Goal: Transaction & Acquisition: Purchase product/service

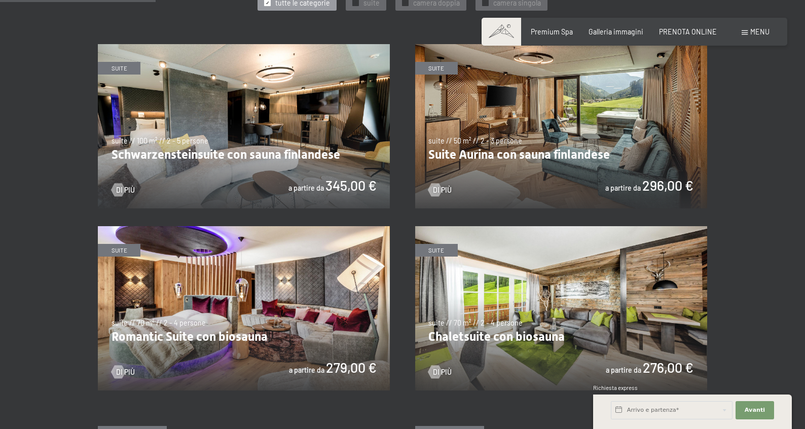
scroll to position [540, 0]
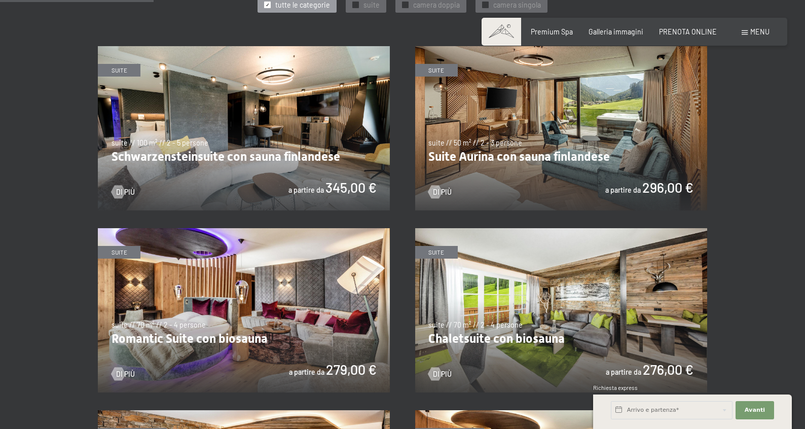
click at [255, 166] on img at bounding box center [244, 128] width 292 height 164
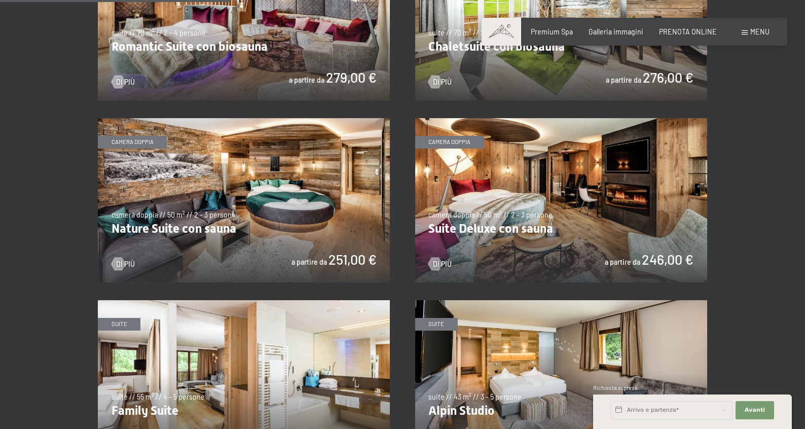
scroll to position [836, 0]
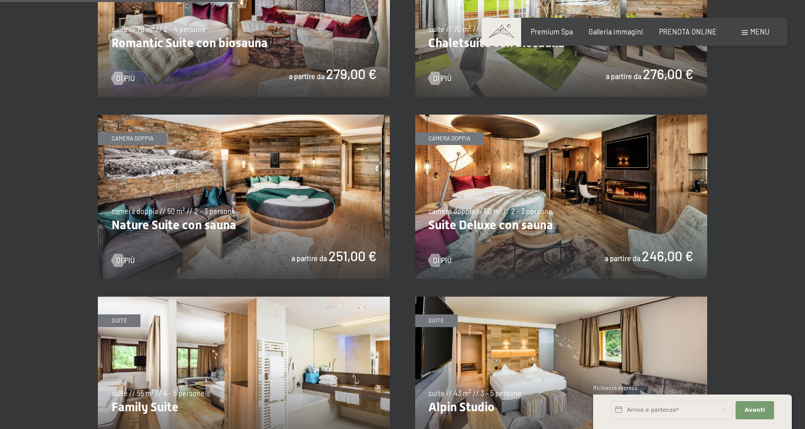
click at [305, 224] on img at bounding box center [244, 197] width 292 height 164
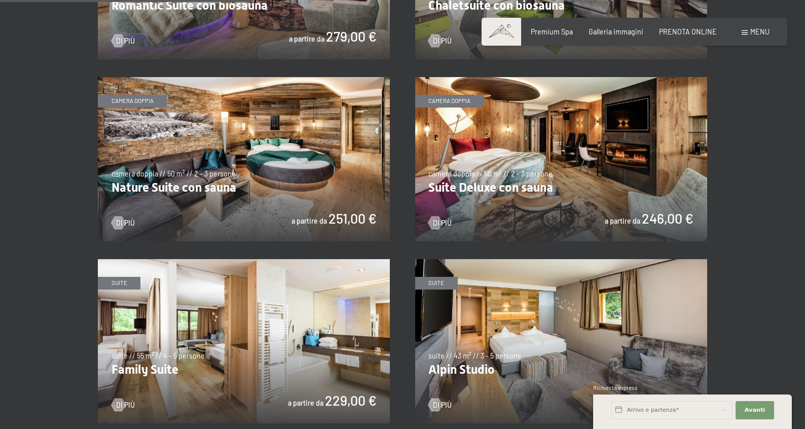
scroll to position [871, 0]
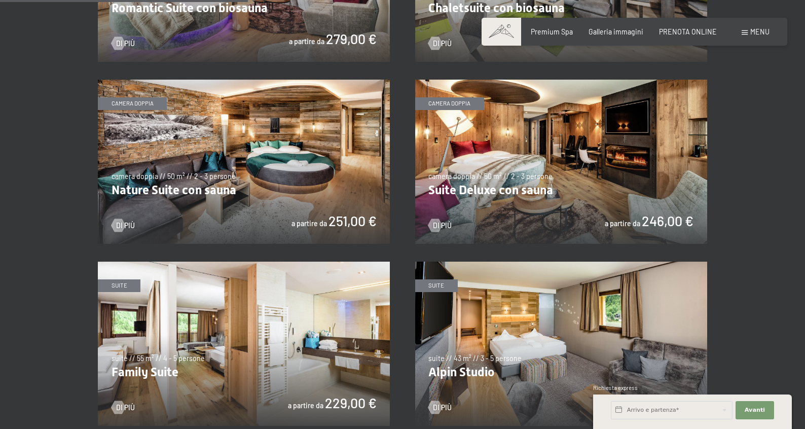
click at [180, 320] on img at bounding box center [244, 344] width 292 height 164
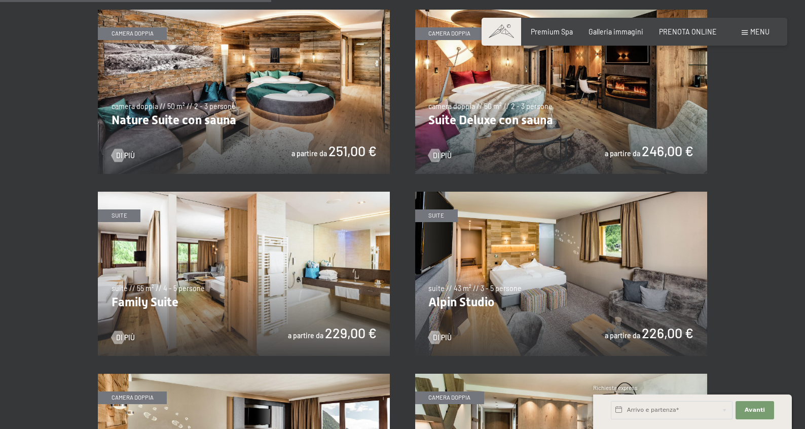
scroll to position [937, 0]
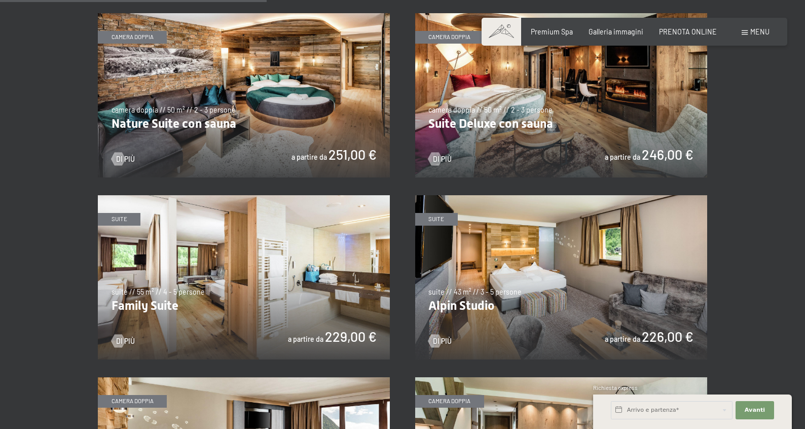
click at [531, 104] on img at bounding box center [561, 95] width 292 height 164
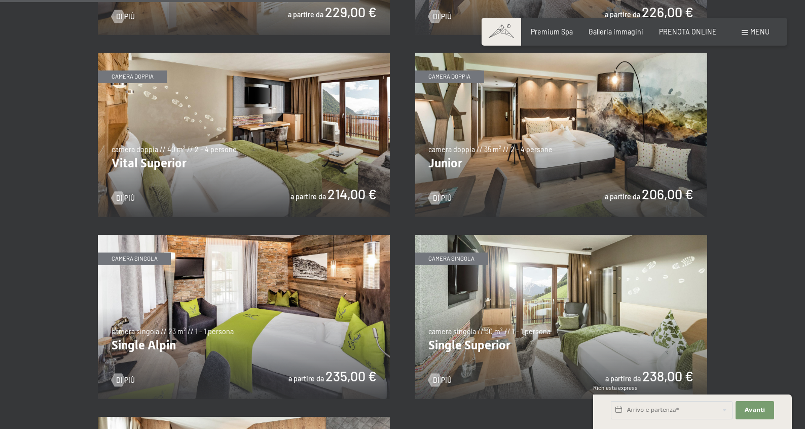
scroll to position [1260, 0]
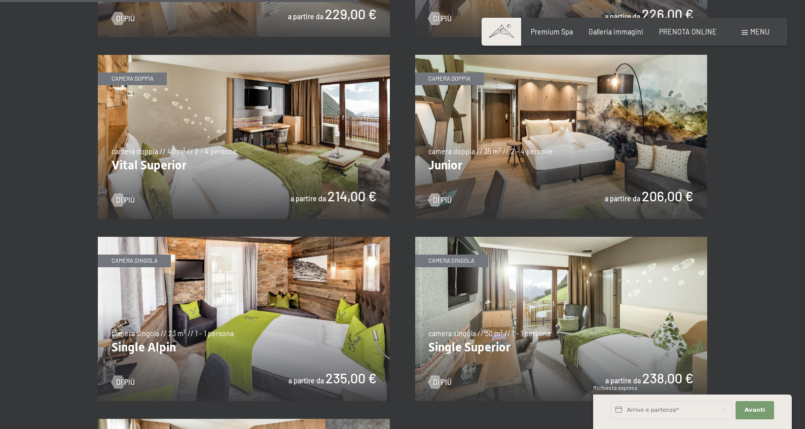
click at [286, 147] on img at bounding box center [244, 137] width 292 height 164
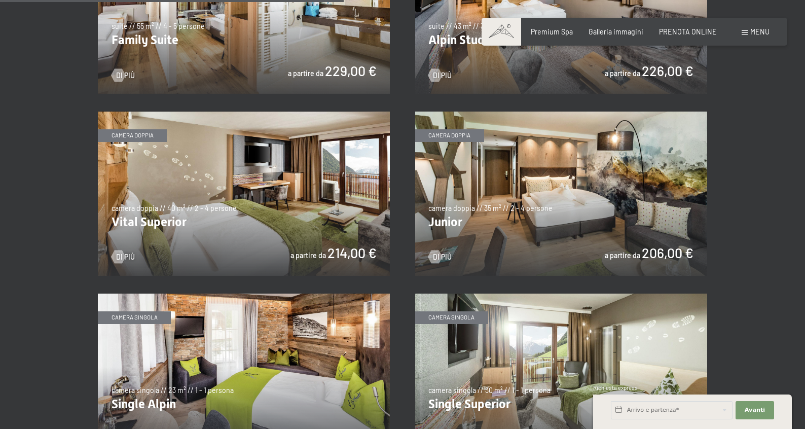
scroll to position [1196, 0]
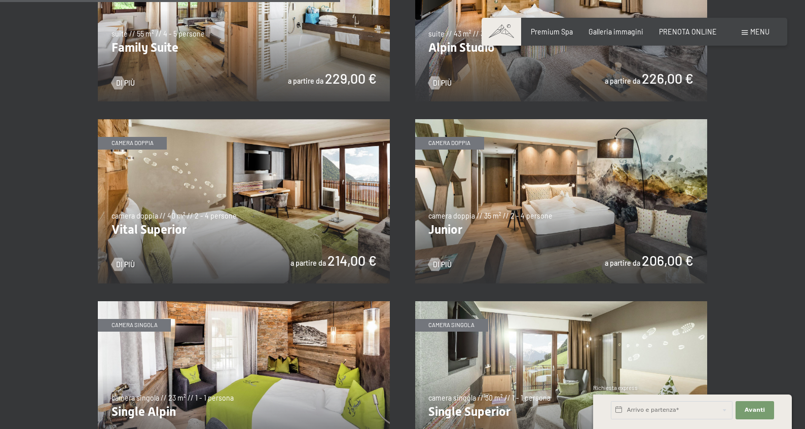
click at [480, 184] on img at bounding box center [561, 201] width 292 height 164
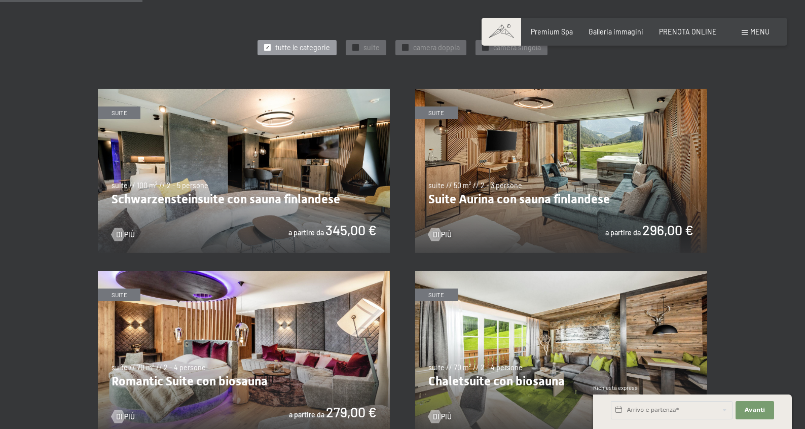
scroll to position [501, 0]
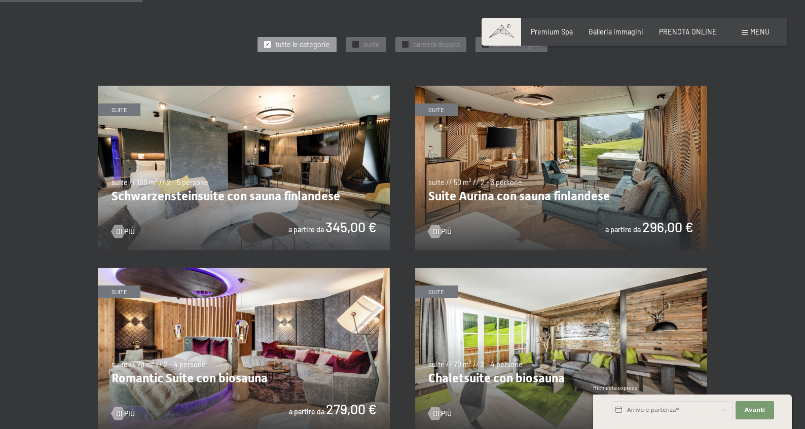
click at [274, 152] on img at bounding box center [244, 168] width 292 height 164
click at [528, 193] on img at bounding box center [561, 168] width 292 height 164
click at [553, 221] on img at bounding box center [561, 168] width 292 height 164
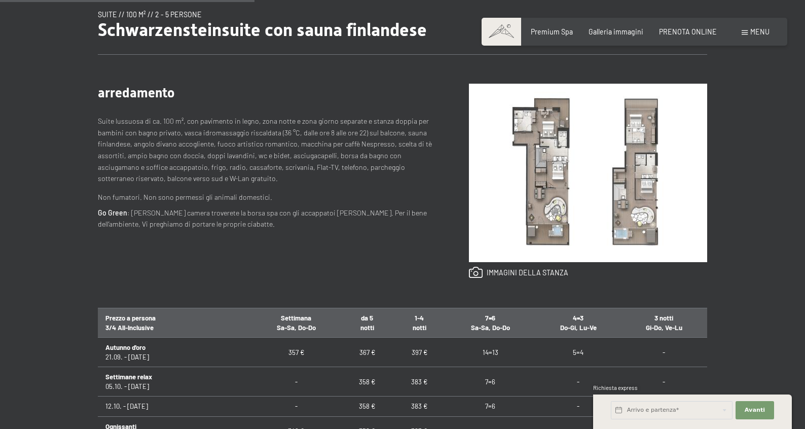
scroll to position [359, 0]
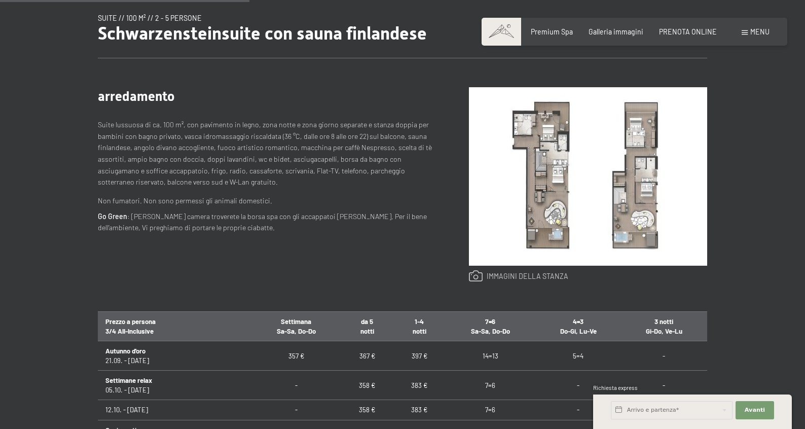
click at [481, 278] on link at bounding box center [519, 276] width 100 height 12
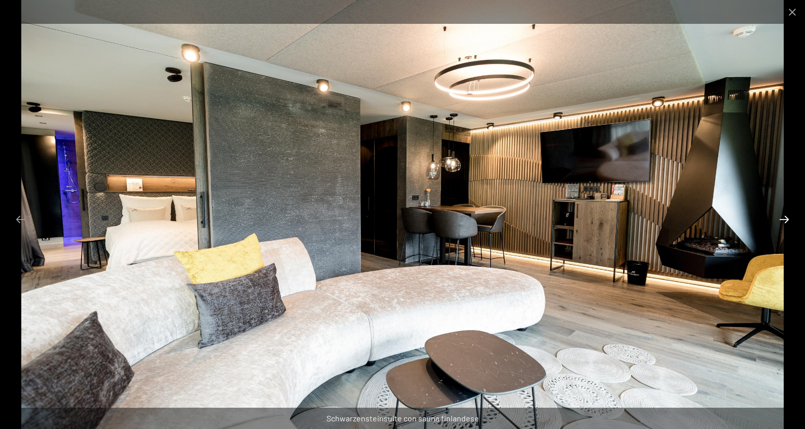
click at [783, 218] on button "Next slide" at bounding box center [784, 219] width 21 height 20
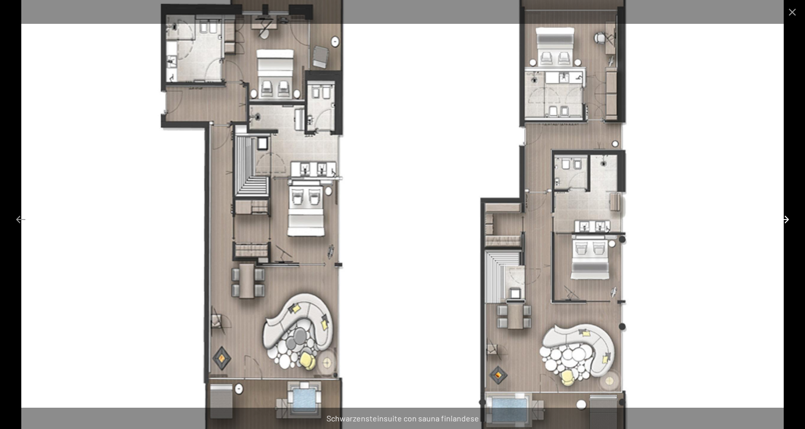
click at [783, 218] on button "Next slide" at bounding box center [784, 219] width 21 height 20
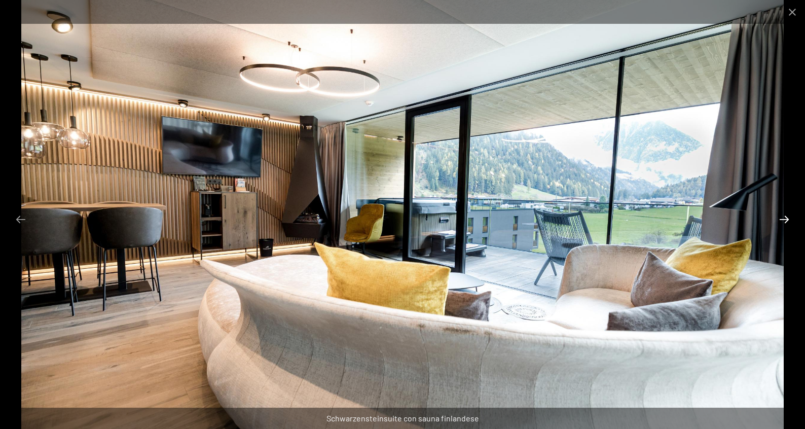
click at [783, 218] on button "Next slide" at bounding box center [784, 219] width 21 height 20
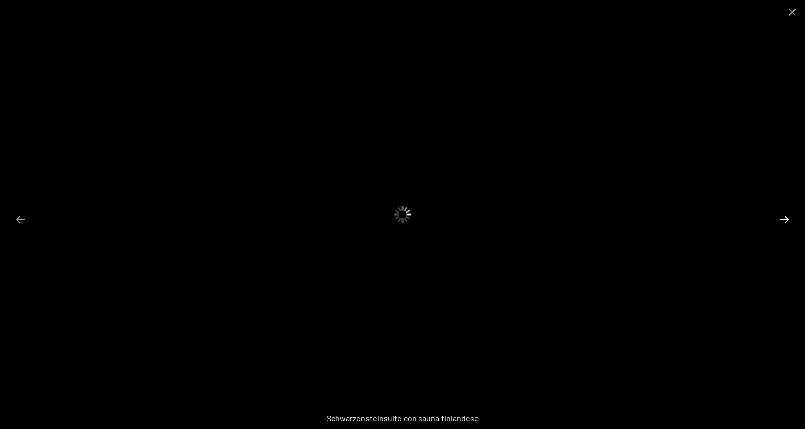
click at [783, 218] on button "Next slide" at bounding box center [784, 219] width 21 height 20
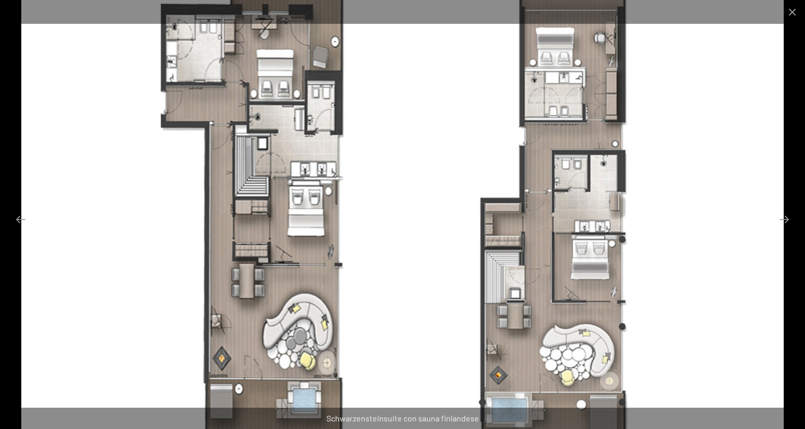
scroll to position [359, 0]
click at [790, 10] on button "Close gallery" at bounding box center [792, 12] width 25 height 24
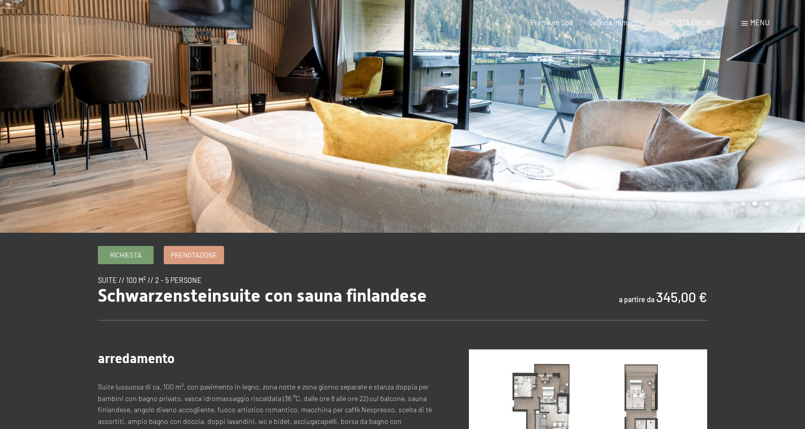
scroll to position [0, 0]
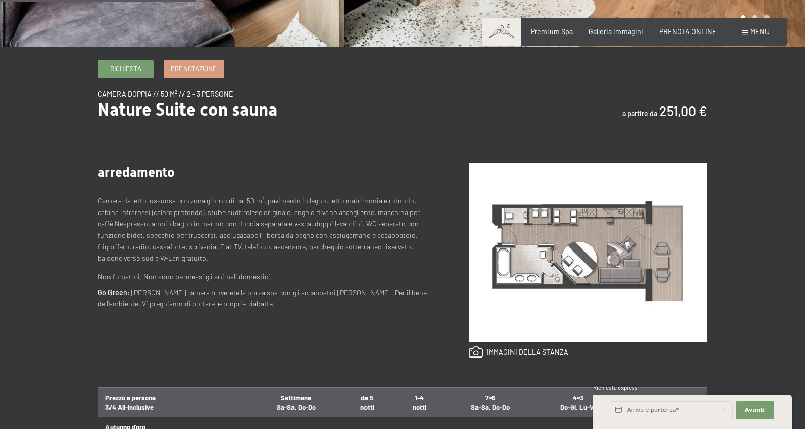
scroll to position [281, 0]
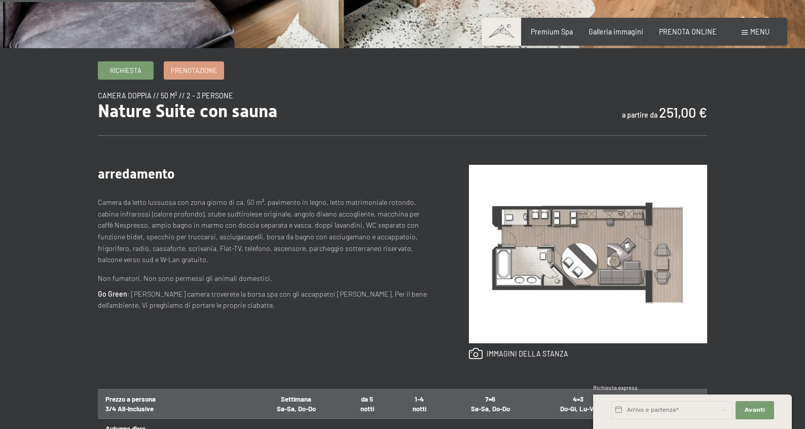
click at [621, 262] on img at bounding box center [588, 254] width 238 height 178
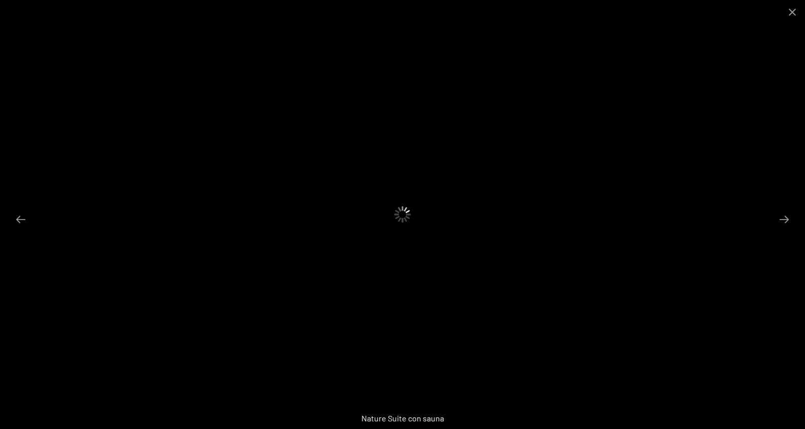
scroll to position [282, 0]
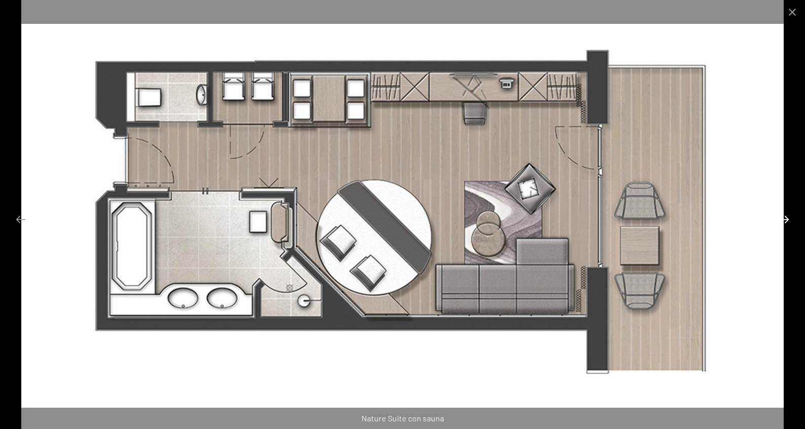
click at [785, 221] on button "Next slide" at bounding box center [784, 219] width 21 height 20
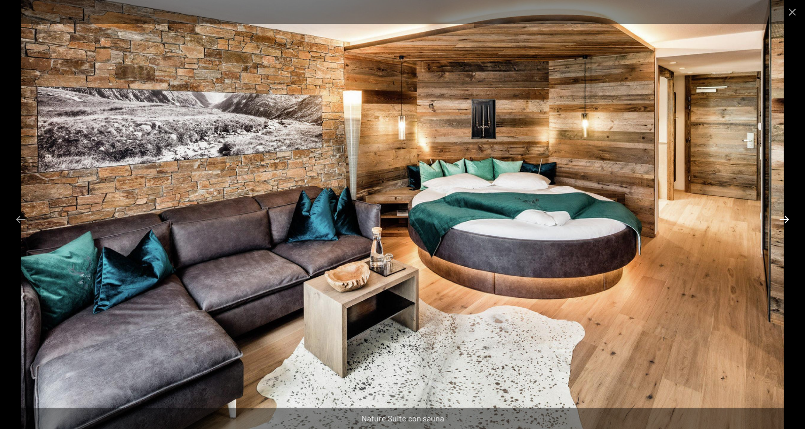
click at [785, 221] on button "Next slide" at bounding box center [784, 219] width 21 height 20
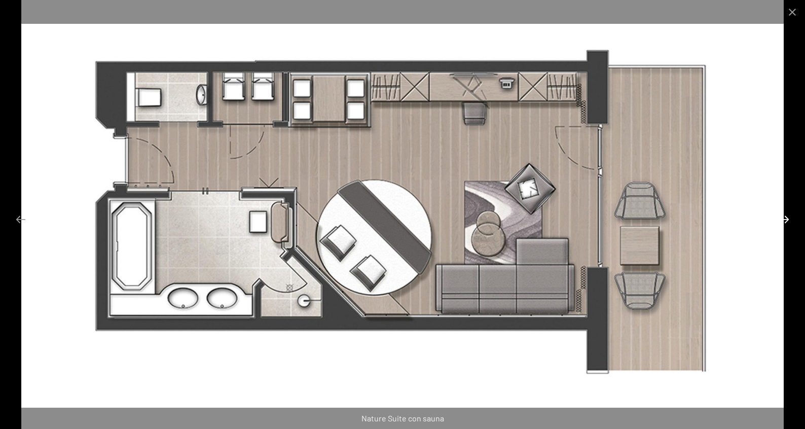
click at [785, 221] on button "Next slide" at bounding box center [784, 219] width 21 height 20
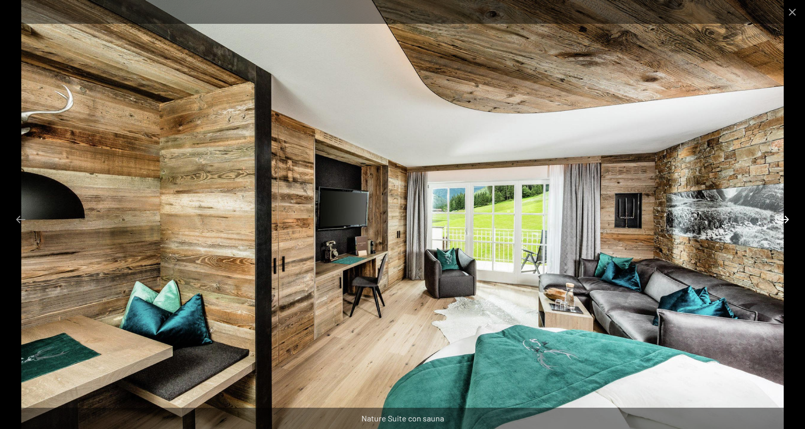
click at [785, 221] on button "Next slide" at bounding box center [784, 219] width 21 height 20
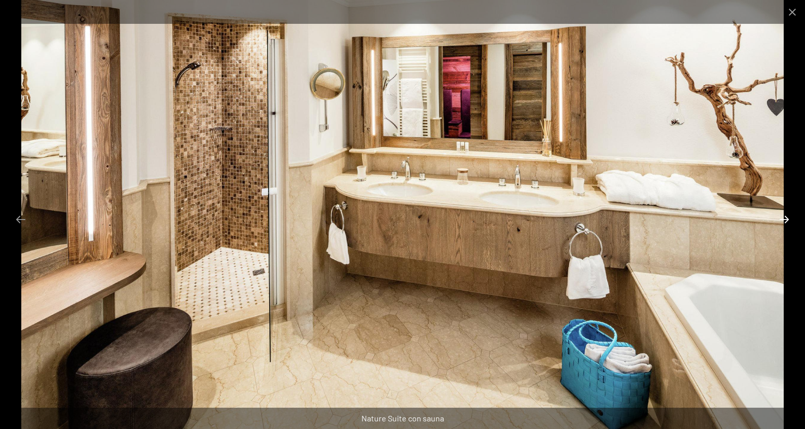
click at [785, 221] on button "Next slide" at bounding box center [784, 219] width 21 height 20
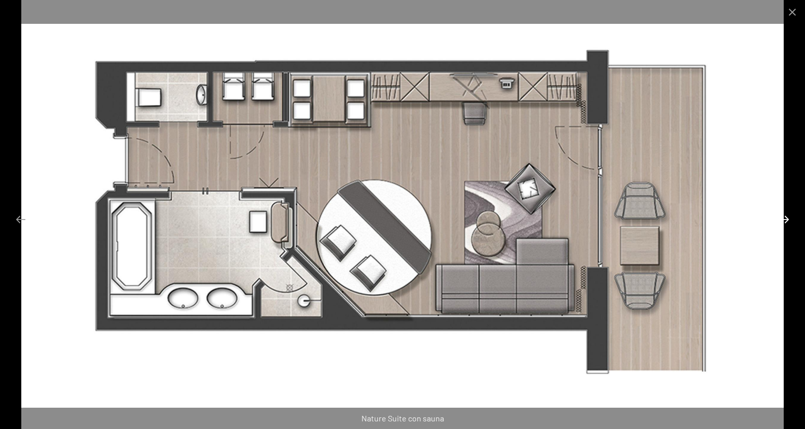
click at [785, 221] on button "Next slide" at bounding box center [784, 219] width 21 height 20
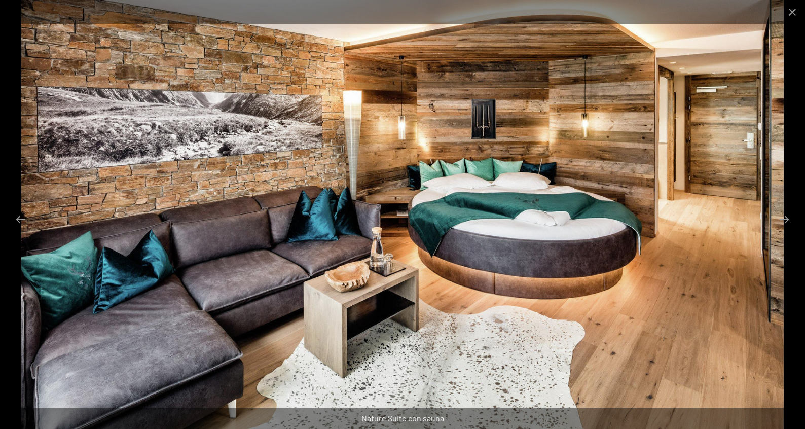
scroll to position [282, 0]
click at [795, 14] on button "Close gallery" at bounding box center [792, 12] width 25 height 24
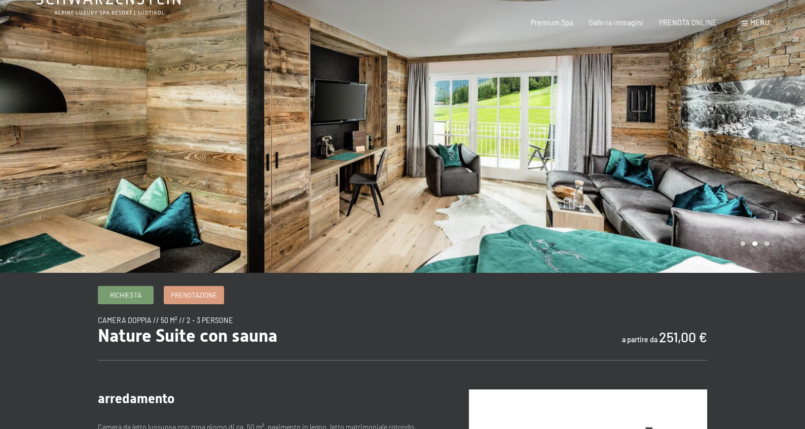
scroll to position [0, 0]
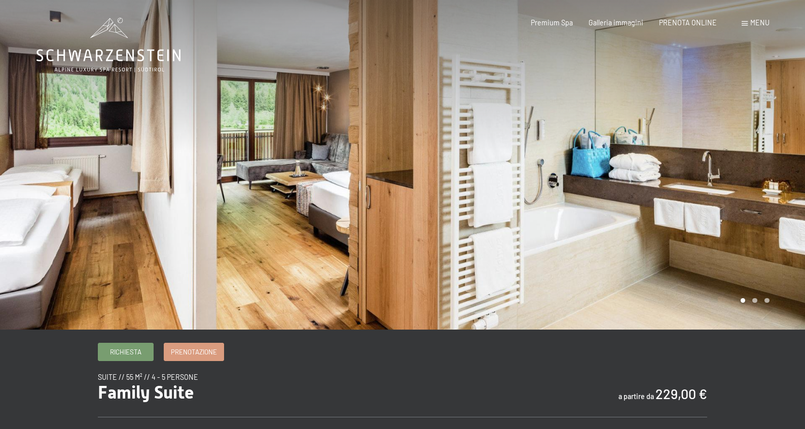
click at [720, 254] on div at bounding box center [604, 165] width 403 height 330
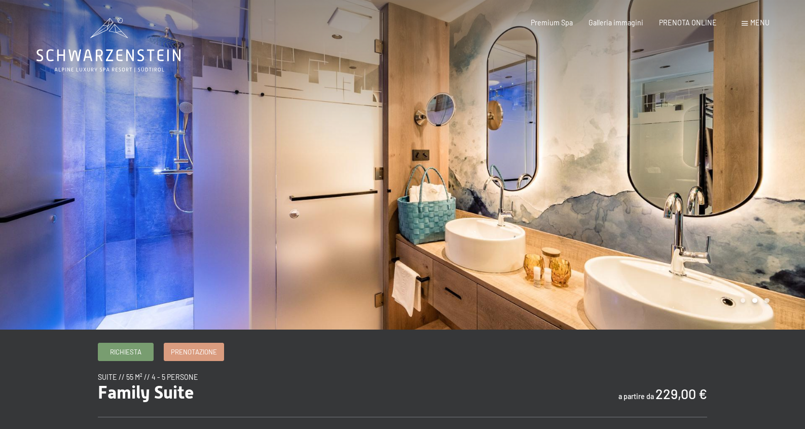
click at [727, 249] on div at bounding box center [604, 165] width 403 height 330
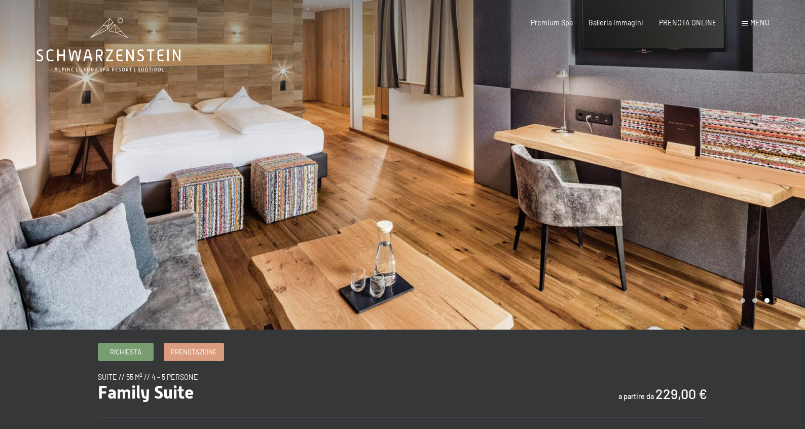
click at [727, 249] on div at bounding box center [604, 165] width 403 height 330
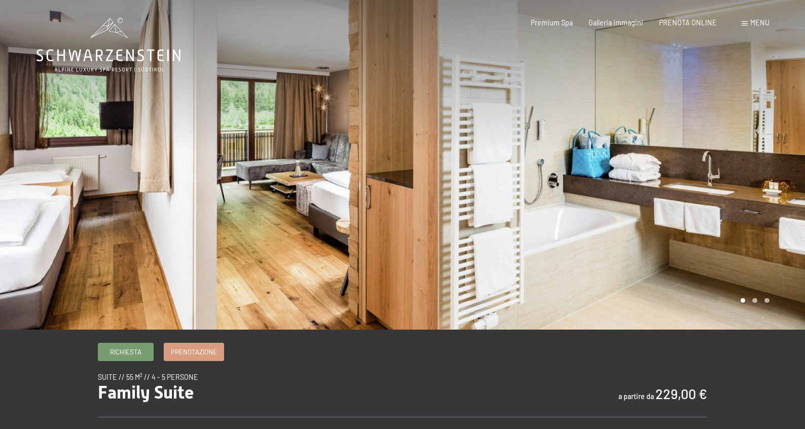
click at [727, 249] on div at bounding box center [604, 165] width 403 height 330
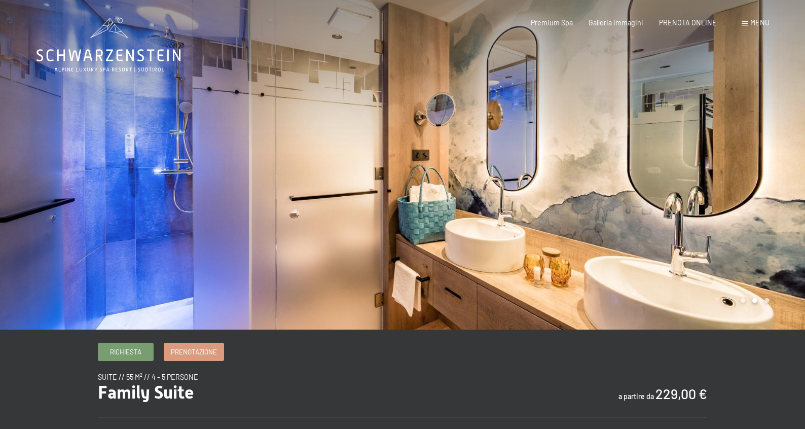
click at [727, 249] on div at bounding box center [604, 165] width 403 height 330
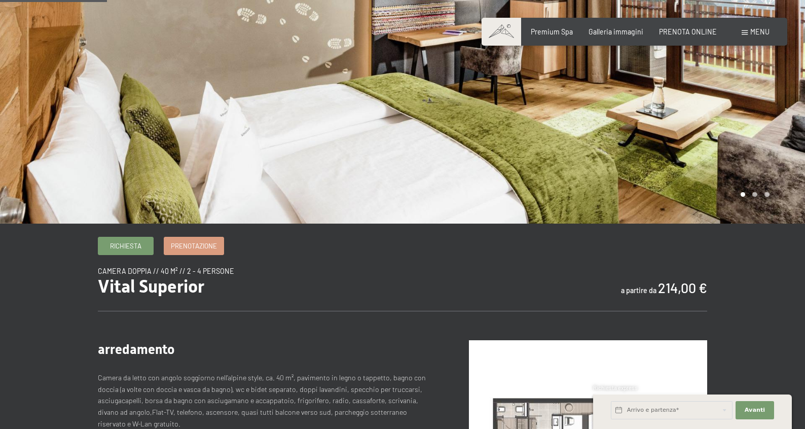
scroll to position [53, 0]
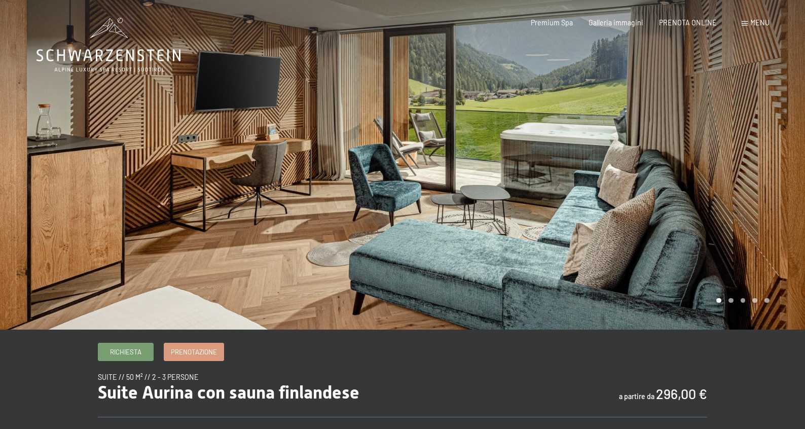
click at [655, 200] on div at bounding box center [604, 165] width 403 height 330
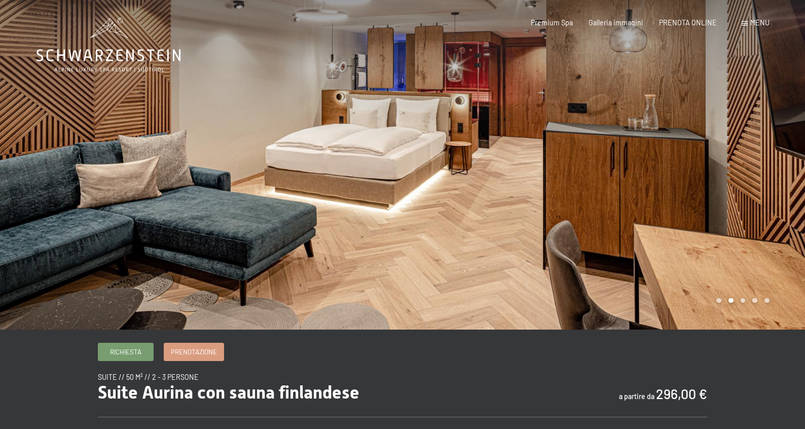
click at [655, 200] on div at bounding box center [604, 165] width 403 height 330
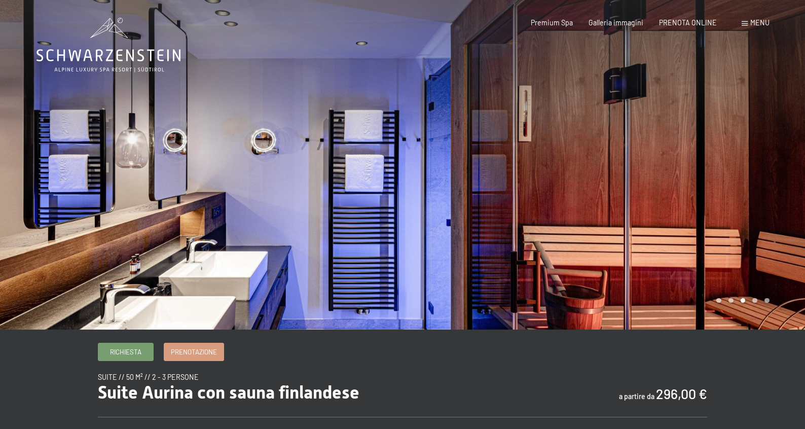
click at [655, 200] on div at bounding box center [604, 165] width 403 height 330
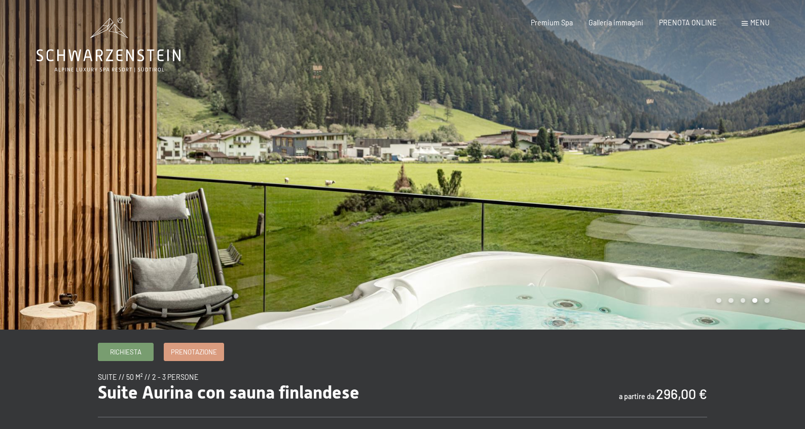
click at [655, 200] on div at bounding box center [604, 165] width 403 height 330
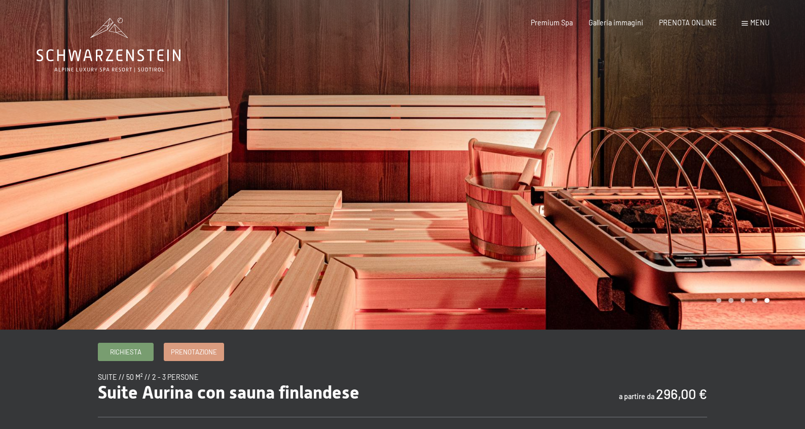
click at [655, 200] on div at bounding box center [604, 165] width 403 height 330
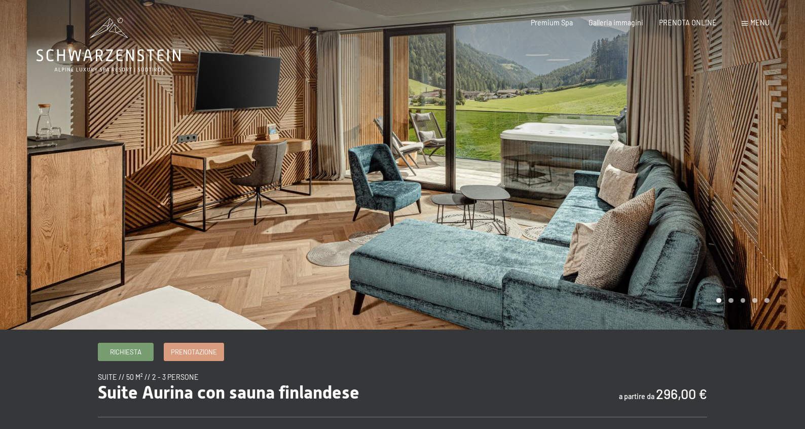
click at [70, 198] on div at bounding box center [201, 165] width 403 height 330
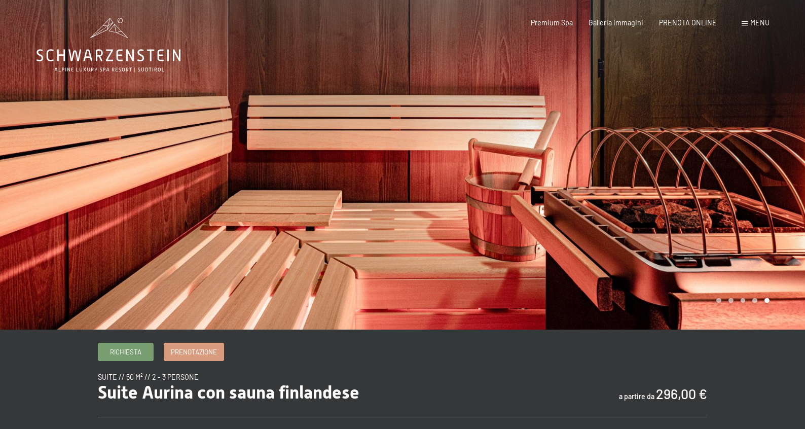
click at [83, 197] on div at bounding box center [201, 165] width 403 height 330
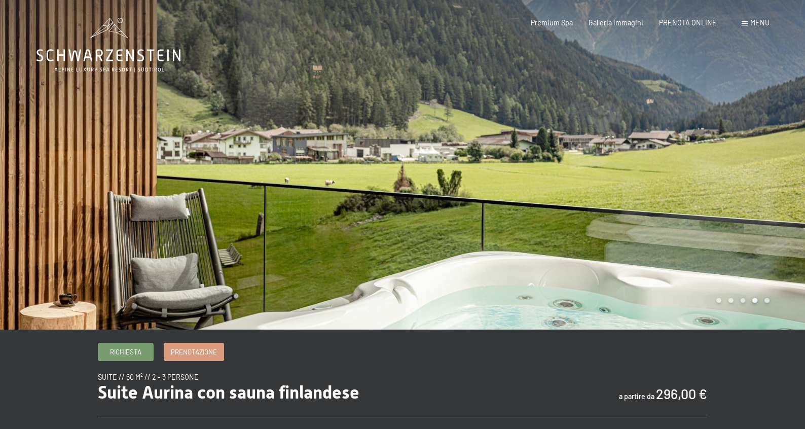
click at [692, 202] on div at bounding box center [604, 165] width 403 height 330
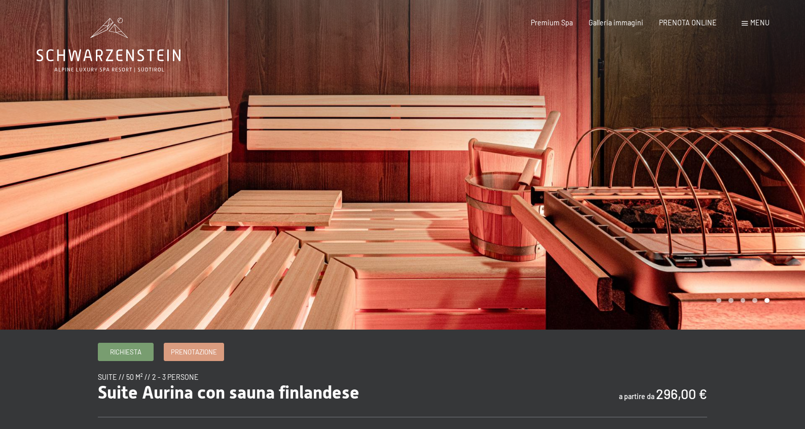
click at [692, 201] on div at bounding box center [604, 165] width 403 height 330
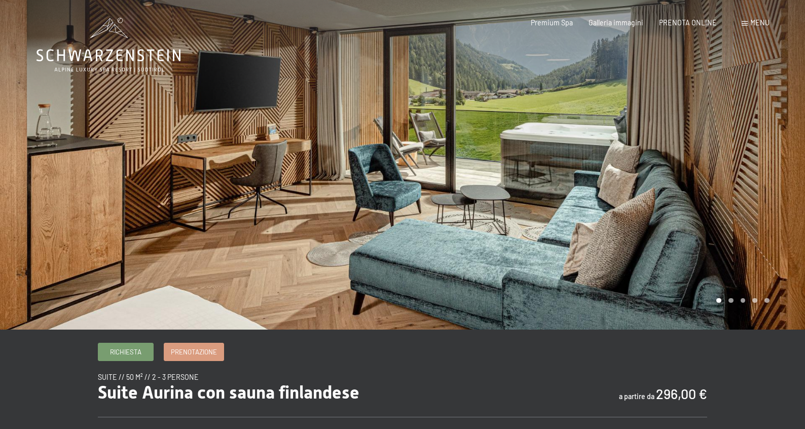
click at [691, 201] on div at bounding box center [604, 165] width 403 height 330
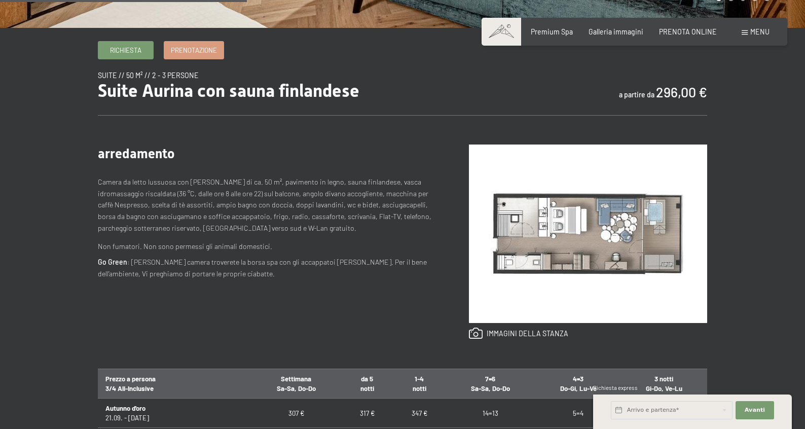
scroll to position [372, 0]
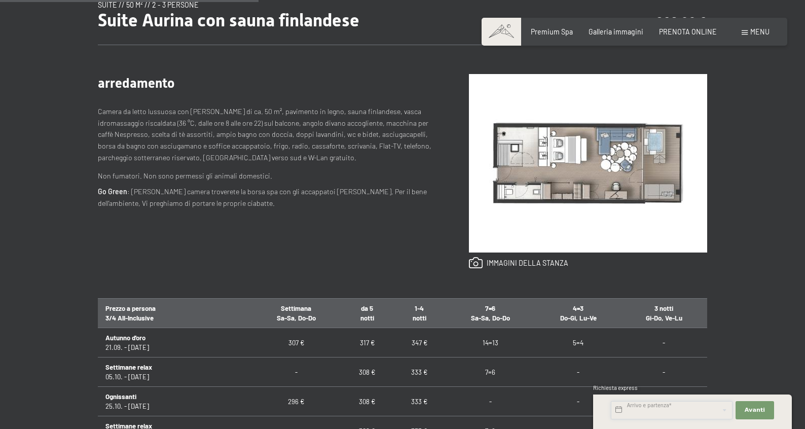
click at [644, 408] on input "text" at bounding box center [672, 410] width 122 height 18
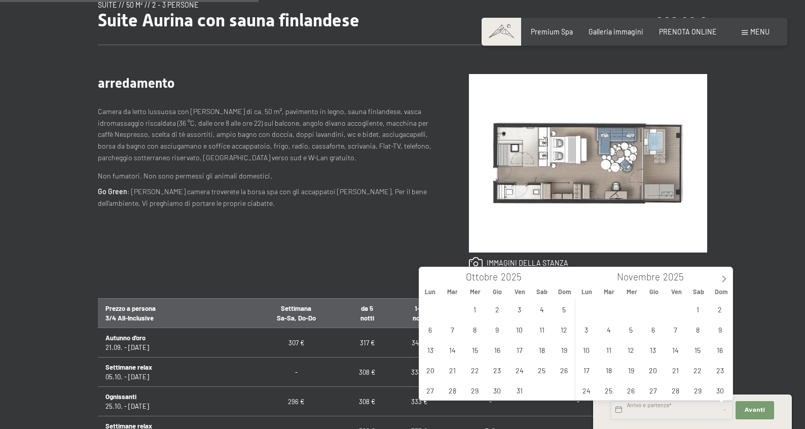
scroll to position [376, 0]
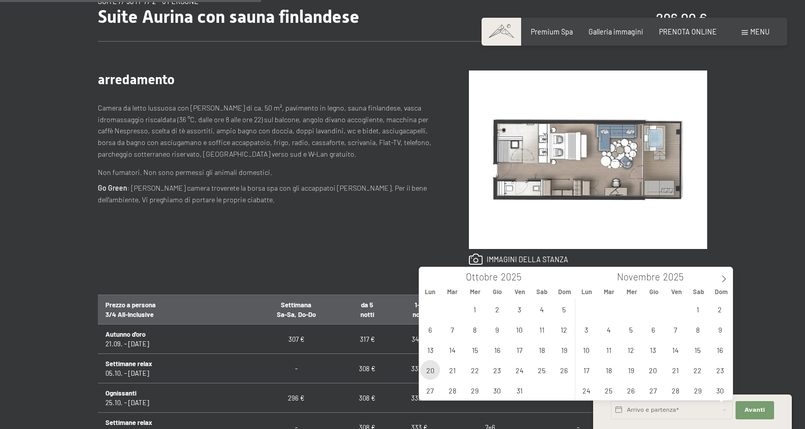
click at [430, 372] on span "20" at bounding box center [430, 370] width 20 height 20
click at [473, 371] on span "22" at bounding box center [475, 370] width 20 height 20
type input "Lun. 20/10/2025 - Mer. 22/10/2025"
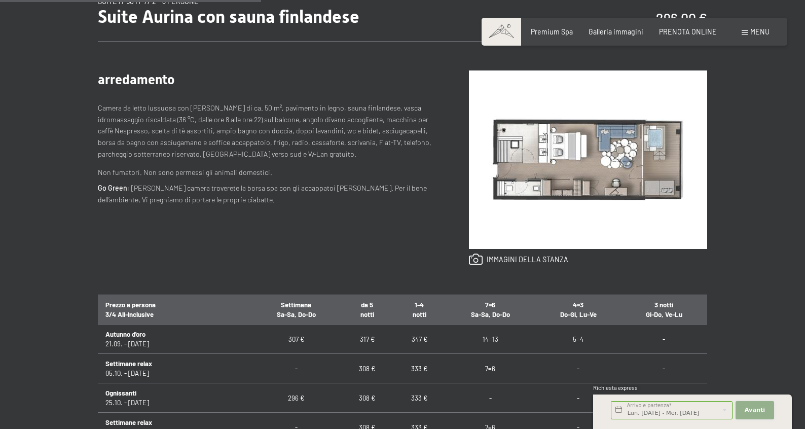
scroll to position [0, 0]
click at [754, 407] on span "Avanti" at bounding box center [755, 410] width 20 height 8
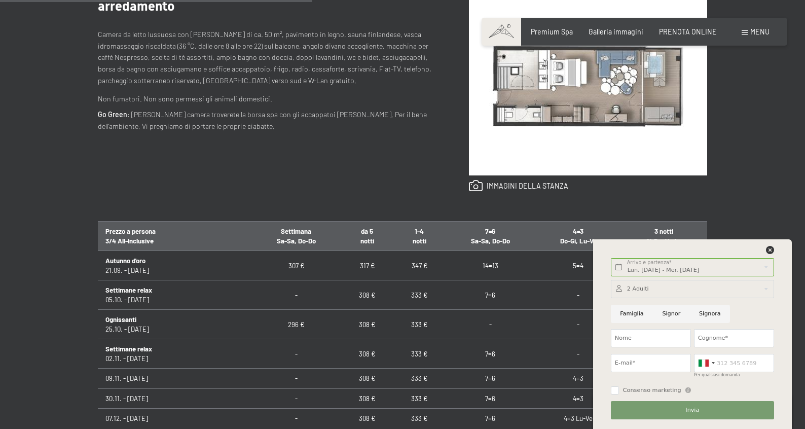
scroll to position [446, 0]
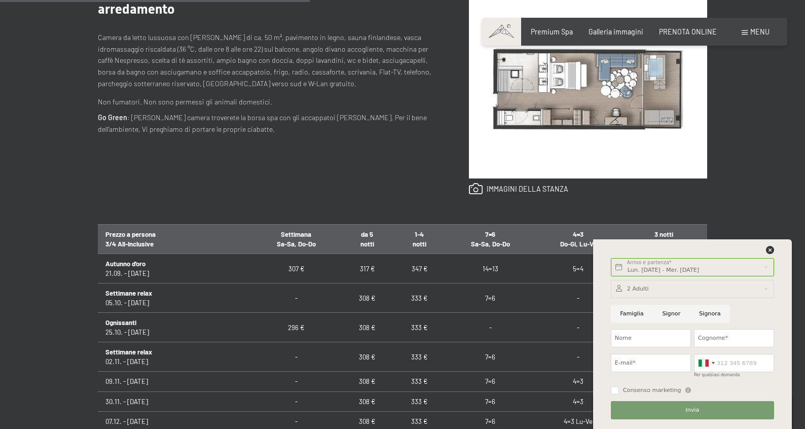
click at [398, 183] on div "arredamento Camera da letto lussuosa con zona giorno di ca. 50 m², pavimento in…" at bounding box center [265, 97] width 335 height 195
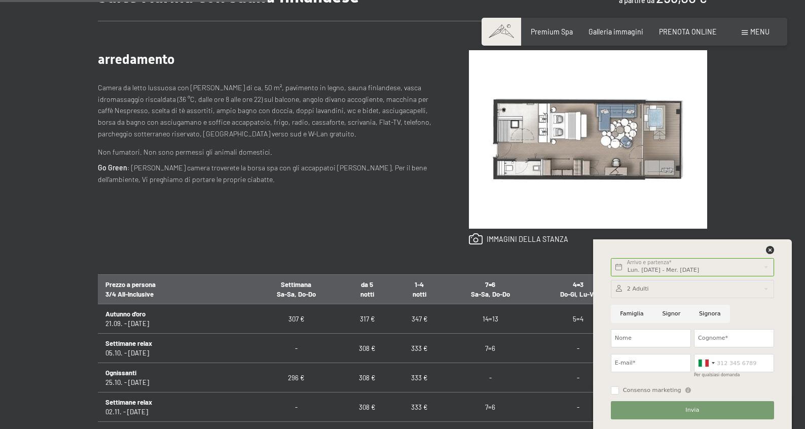
scroll to position [397, 0]
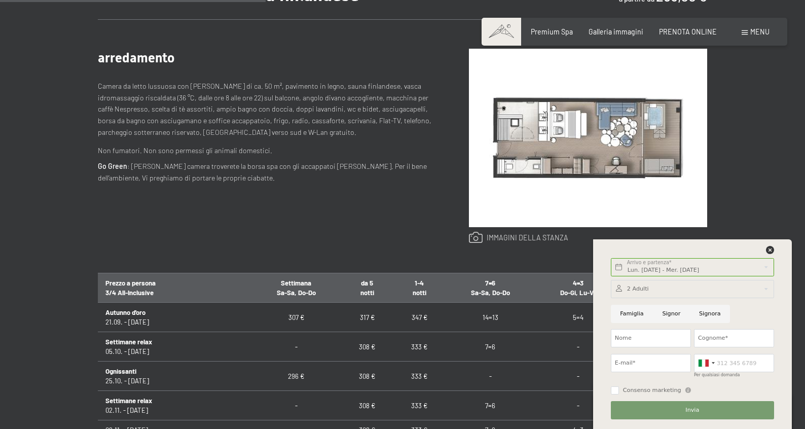
click at [479, 240] on link at bounding box center [519, 238] width 100 height 12
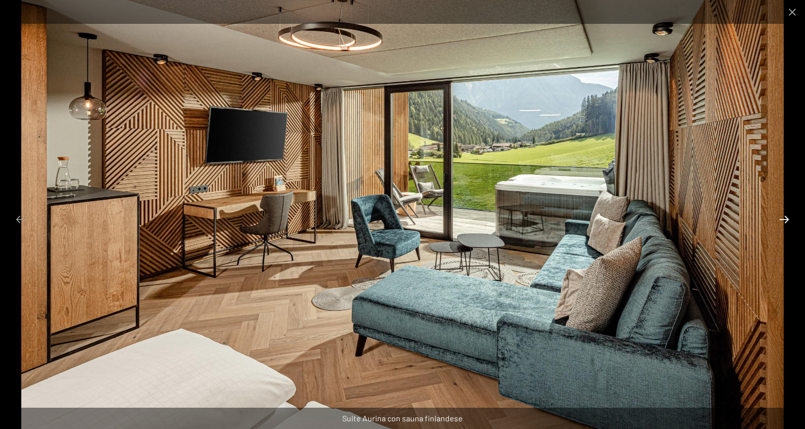
click at [782, 219] on button "Next slide" at bounding box center [784, 219] width 21 height 20
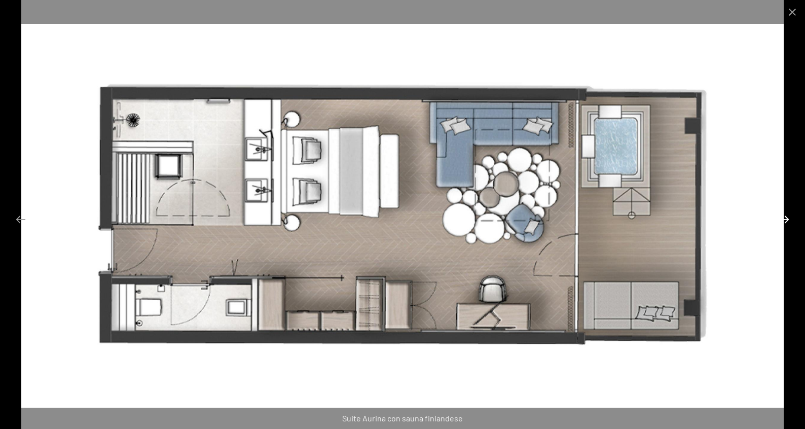
click at [782, 219] on button "Next slide" at bounding box center [784, 219] width 21 height 20
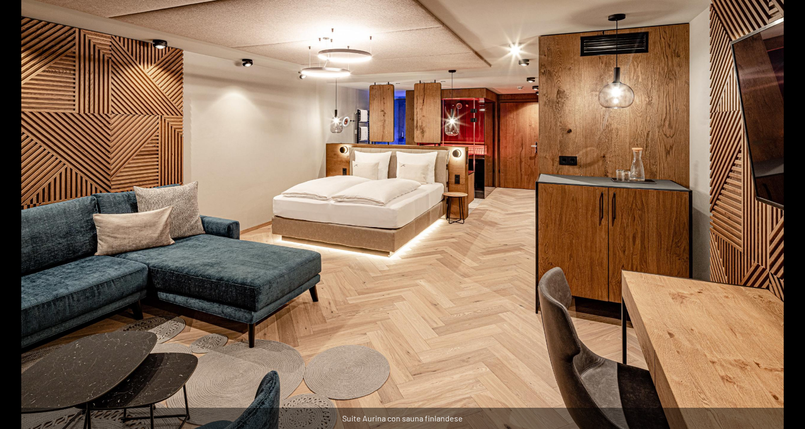
click at [782, 219] on button "Next slide" at bounding box center [789, 219] width 21 height 20
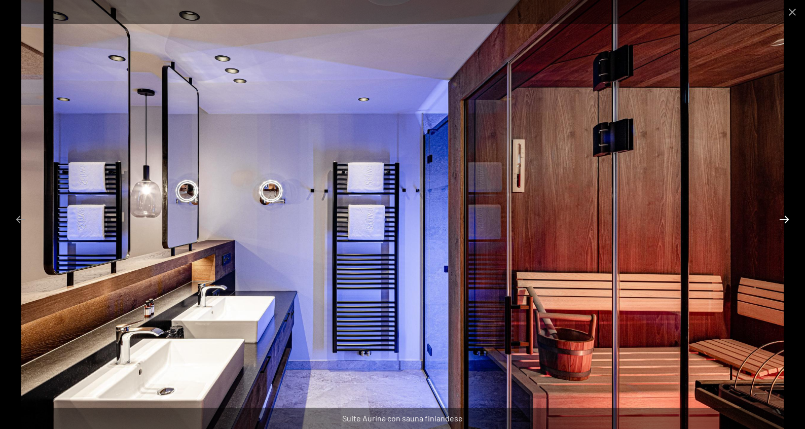
click at [782, 219] on button "Next slide" at bounding box center [784, 219] width 21 height 20
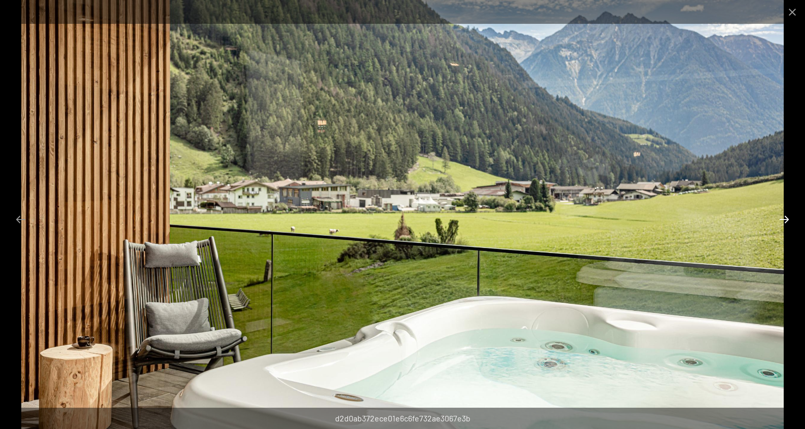
click at [782, 219] on button "Next slide" at bounding box center [784, 219] width 21 height 20
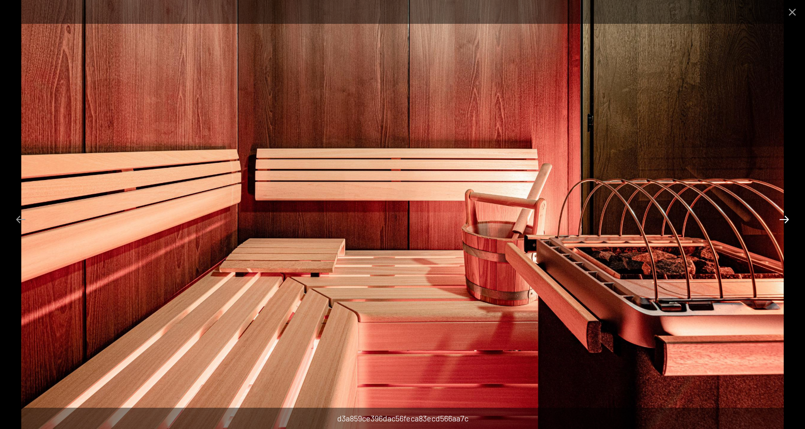
click at [782, 219] on button "Next slide" at bounding box center [784, 219] width 21 height 20
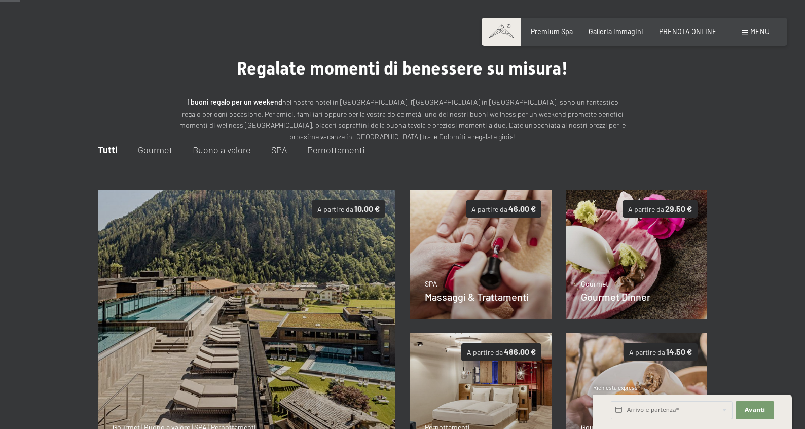
scroll to position [16, 0]
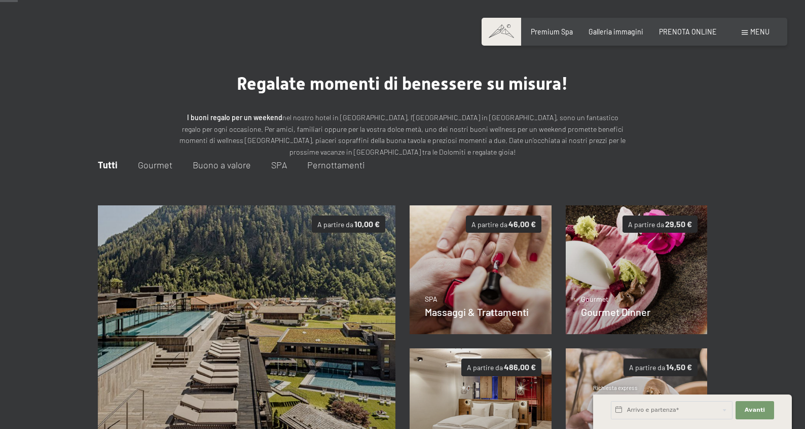
click at [343, 165] on span "Pernottamenti" at bounding box center [336, 164] width 58 height 11
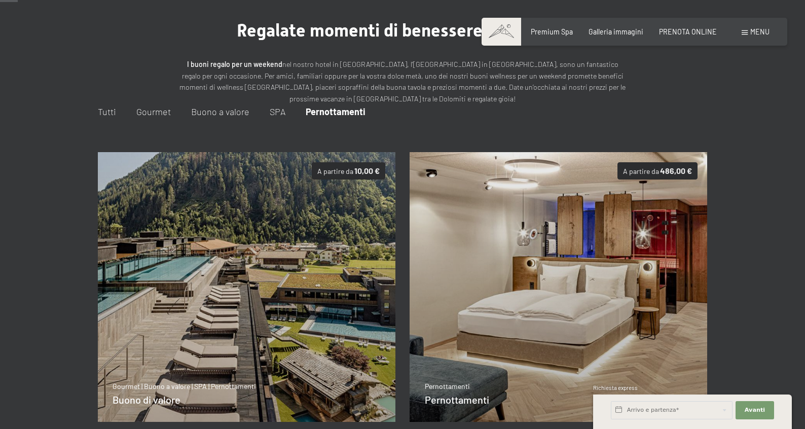
scroll to position [0, 0]
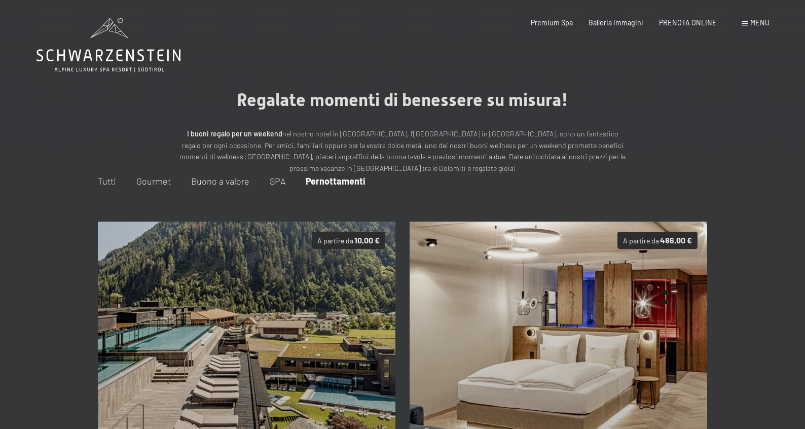
click at [589, 260] on img at bounding box center [559, 357] width 298 height 270
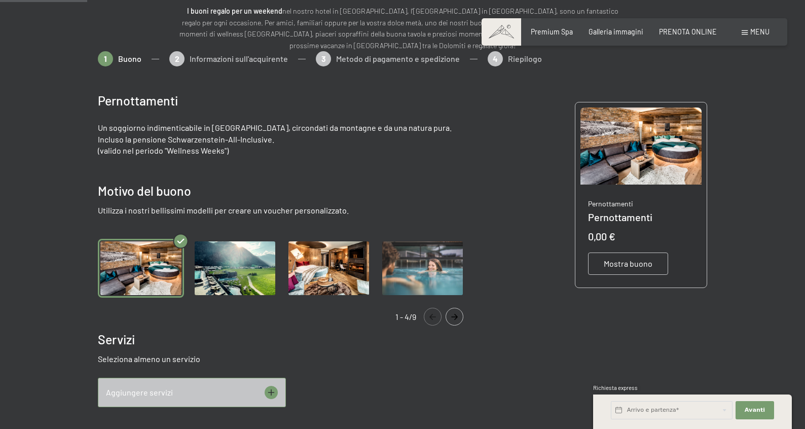
scroll to position [123, 0]
click at [267, 286] on img "Gallery" at bounding box center [235, 267] width 86 height 59
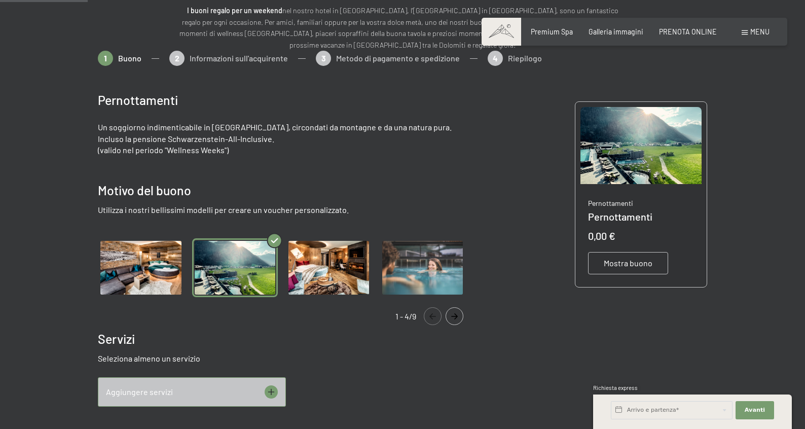
click at [333, 279] on img "Gallery" at bounding box center [329, 267] width 86 height 59
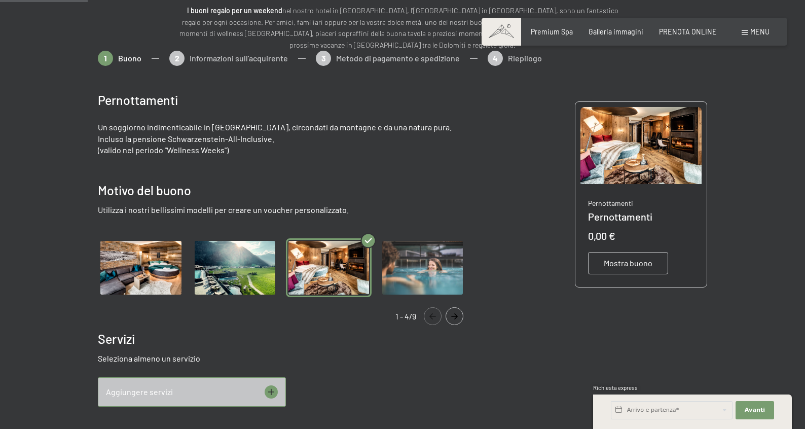
drag, startPoint x: 384, startPoint y: 275, endPoint x: 309, endPoint y: 275, distance: 75.0
click at [384, 275] on img "Gallery" at bounding box center [423, 267] width 86 height 59
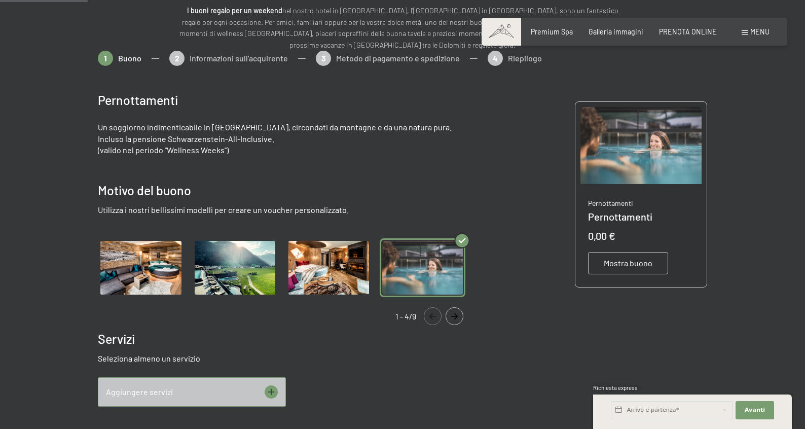
click at [140, 275] on img "Gallery" at bounding box center [141, 267] width 86 height 59
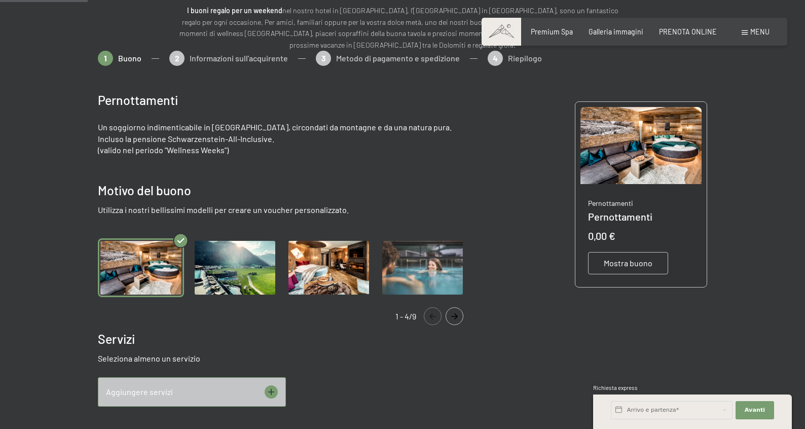
click at [201, 264] on img "Gallery" at bounding box center [235, 267] width 86 height 59
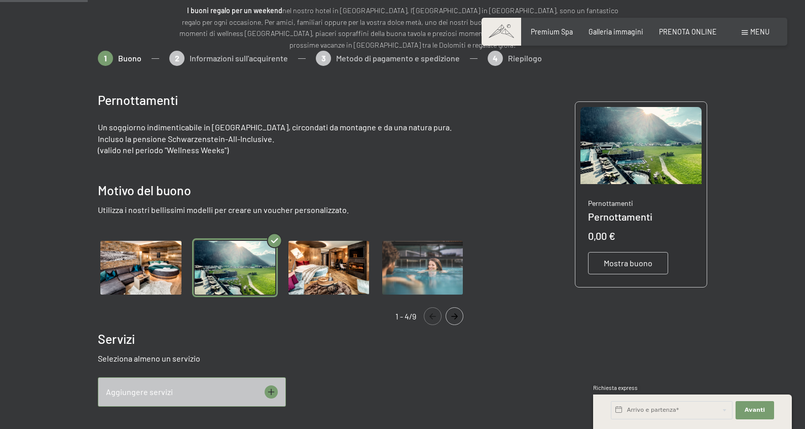
click at [325, 266] on img "Gallery" at bounding box center [329, 267] width 86 height 59
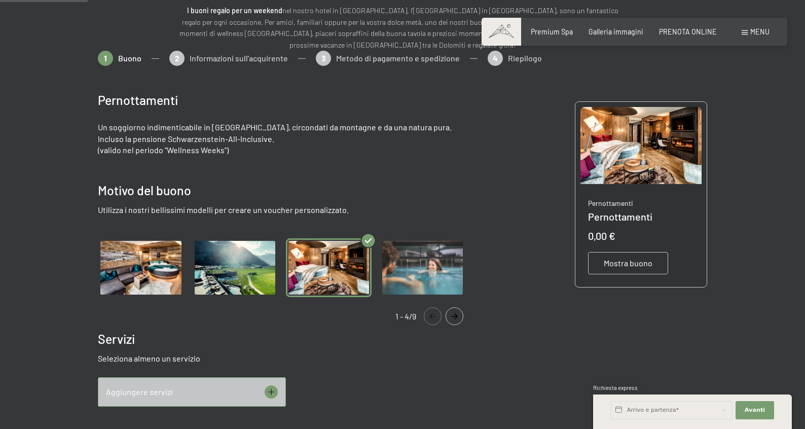
click at [448, 258] on img "Gallery" at bounding box center [423, 267] width 86 height 59
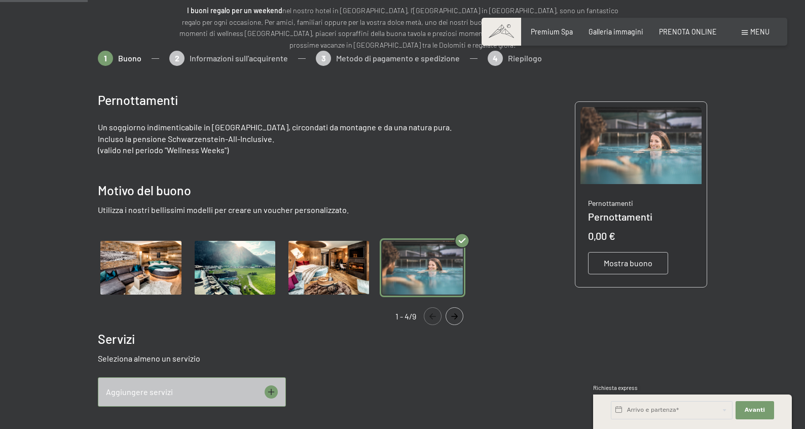
click at [454, 312] on button "Navigate to next slide" at bounding box center [455, 316] width 18 height 18
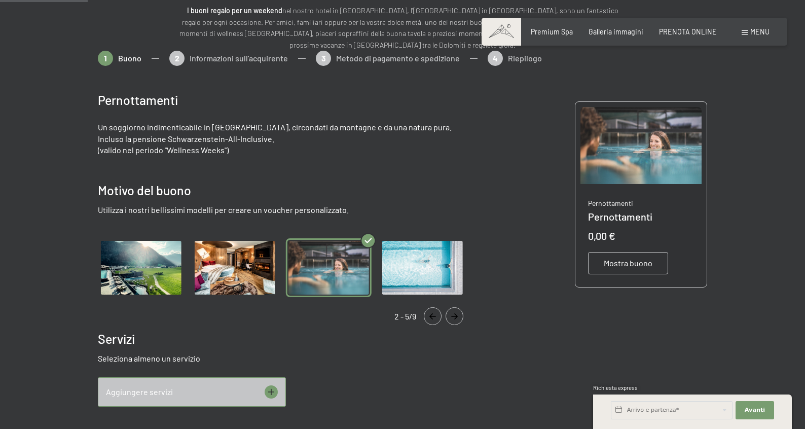
click at [454, 313] on icon "Navigate to next slide" at bounding box center [454, 316] width 17 height 6
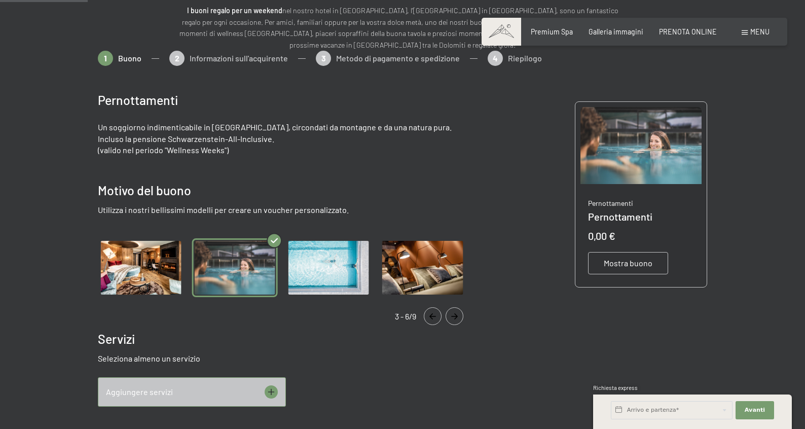
click at [454, 313] on icon "Navigate to next slide" at bounding box center [454, 316] width 17 height 6
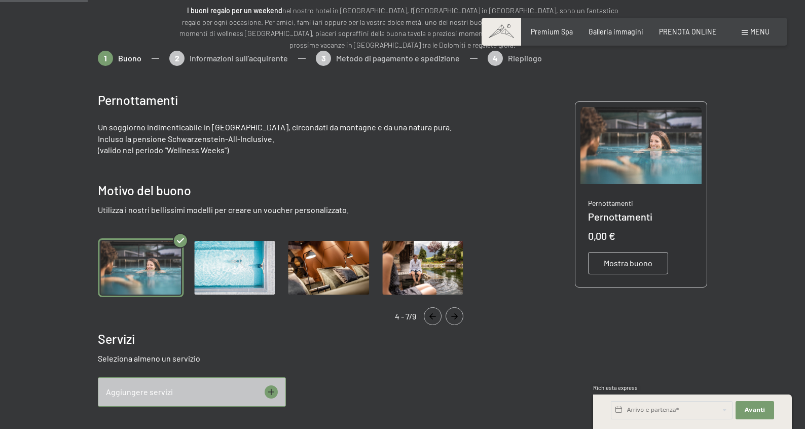
click at [464, 316] on div "4 - 7/9" at bounding box center [286, 316] width 376 height 18
click at [456, 315] on icon "Navigate to next slide" at bounding box center [454, 316] width 7 height 6
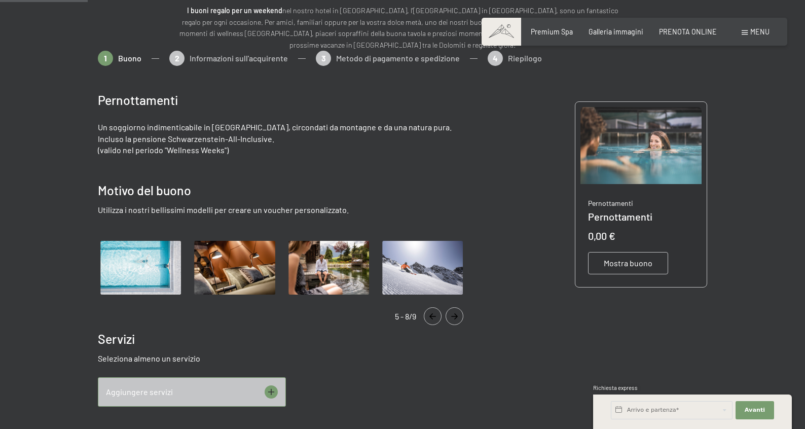
click at [456, 315] on icon "Navigate to next slide" at bounding box center [454, 316] width 7 height 6
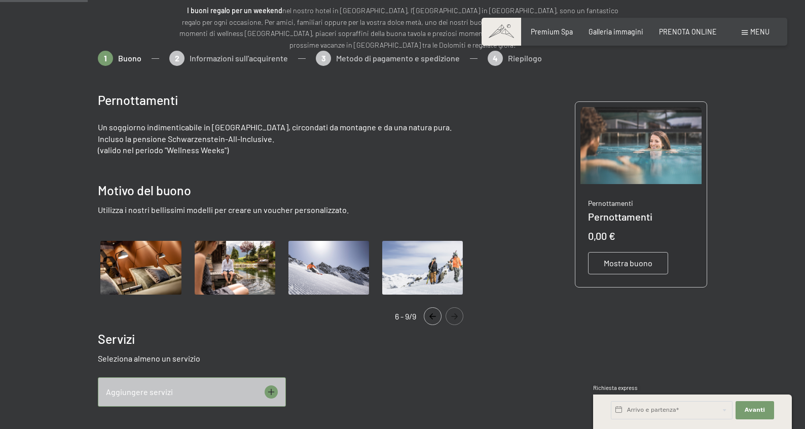
click at [456, 315] on icon "Navigate to next slide" at bounding box center [454, 316] width 7 height 6
drag, startPoint x: 456, startPoint y: 315, endPoint x: 437, endPoint y: 314, distance: 19.3
click at [456, 315] on icon "Navigate to next slide" at bounding box center [454, 316] width 17 height 6
click at [428, 314] on icon "Navigate to previous slide" at bounding box center [432, 316] width 17 height 6
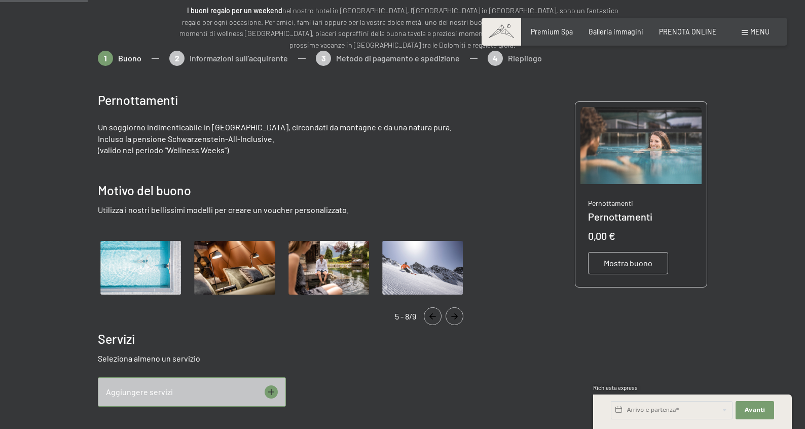
click at [430, 316] on icon "Navigate to previous slide" at bounding box center [432, 316] width 7 height 6
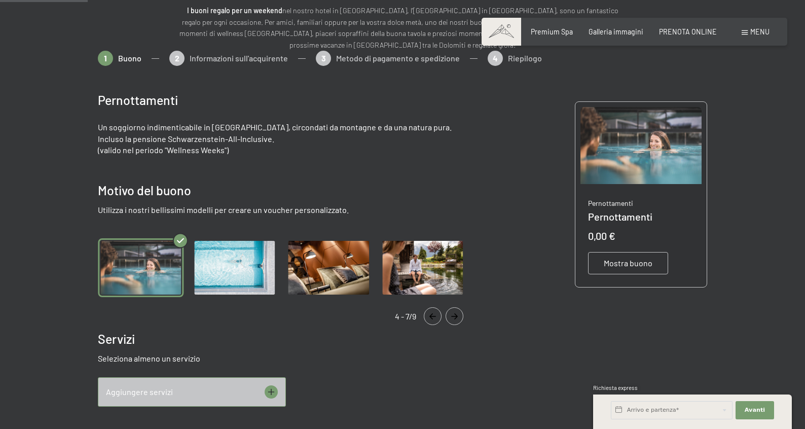
click at [431, 316] on icon "Navigate to previous slide" at bounding box center [432, 316] width 17 height 6
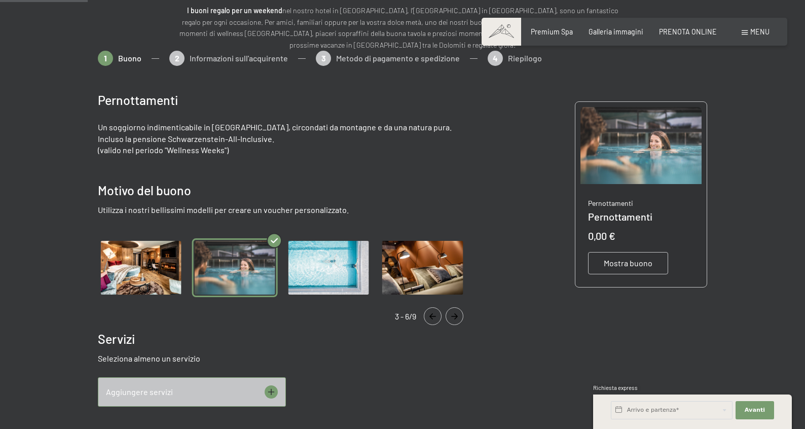
click at [431, 316] on icon "Navigate to previous slide" at bounding box center [432, 316] width 7 height 6
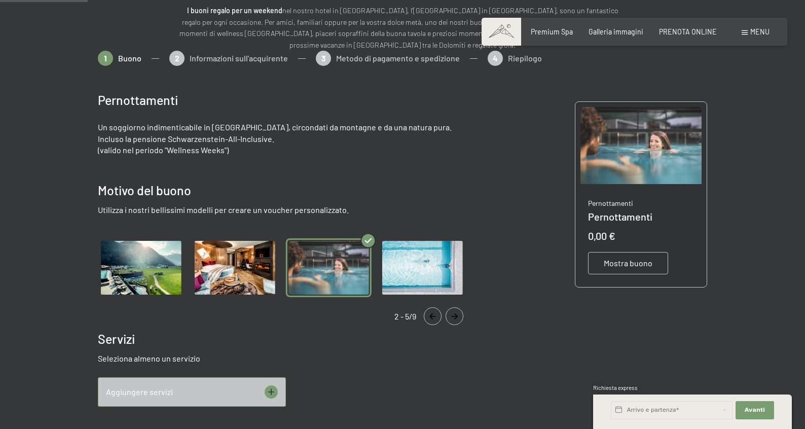
click at [431, 316] on icon "Navigate to previous slide" at bounding box center [432, 316] width 7 height 6
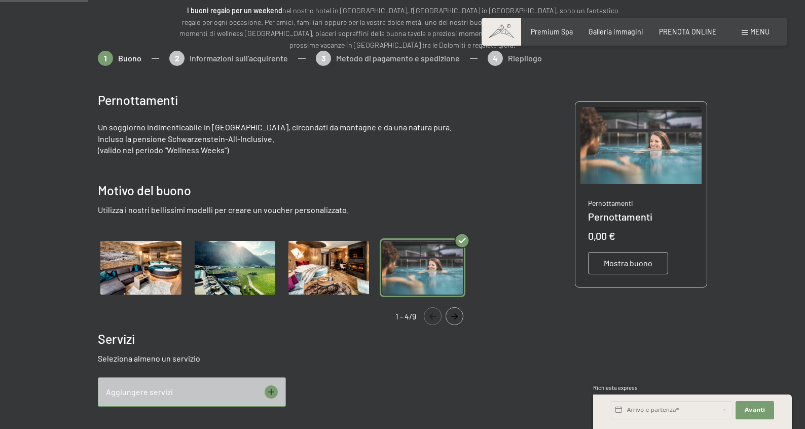
click at [431, 316] on icon "Navigate to previous slide" at bounding box center [432, 316] width 7 height 6
click at [131, 261] on img "Gallery" at bounding box center [141, 267] width 86 height 59
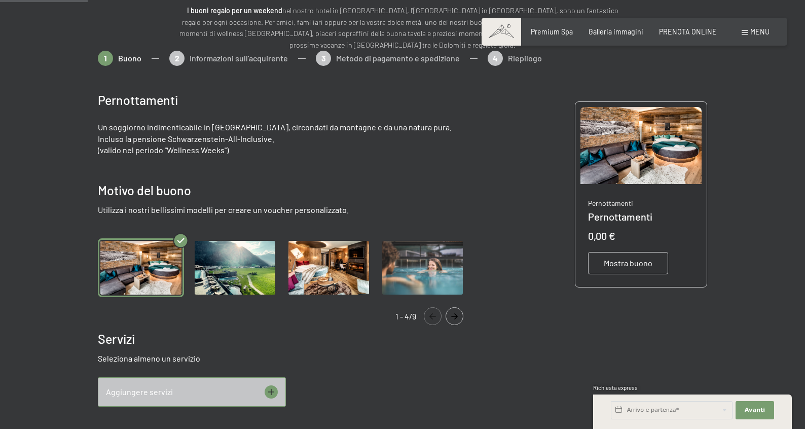
click at [185, 266] on li "Gallery" at bounding box center [141, 267] width 94 height 59
click at [231, 272] on img "Gallery" at bounding box center [235, 267] width 86 height 59
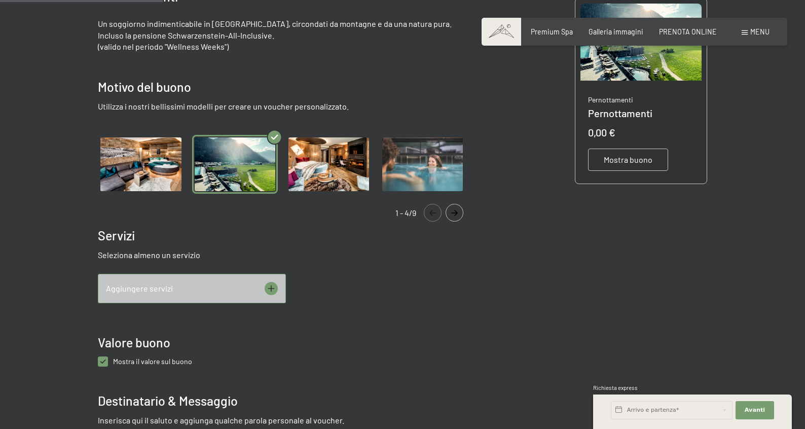
scroll to position [229, 0]
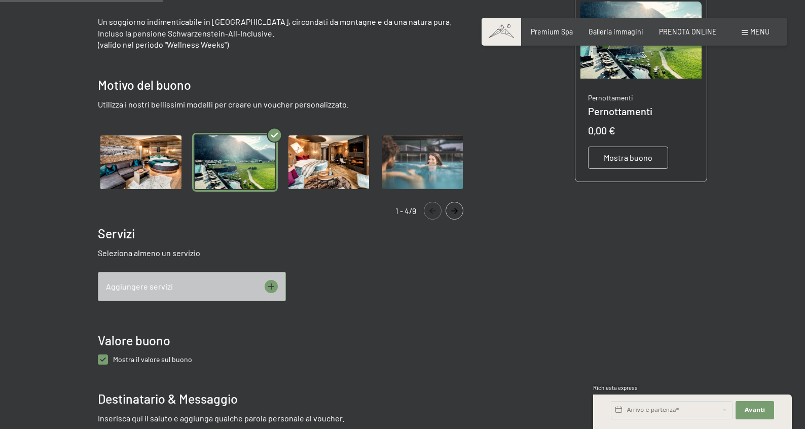
click at [274, 284] on icon at bounding box center [271, 286] width 13 height 13
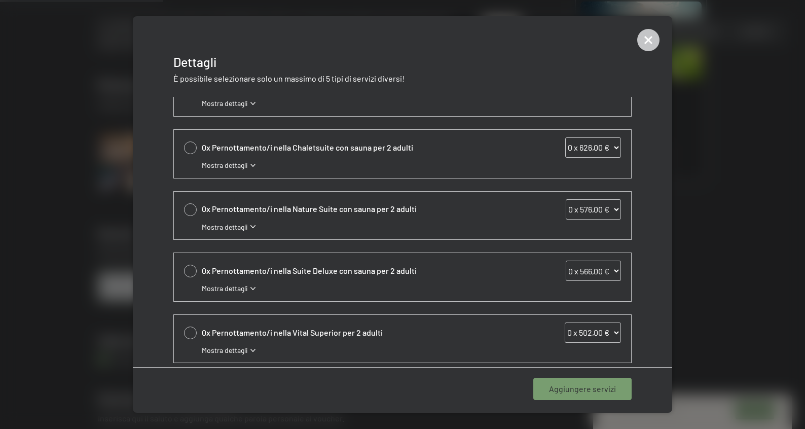
scroll to position [29, 0]
click at [244, 166] on span "Mostra dettagli" at bounding box center [225, 166] width 46 height 10
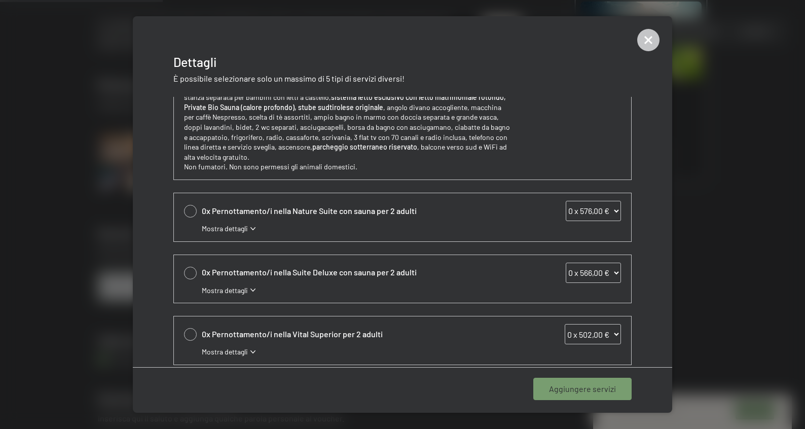
scroll to position [141, 0]
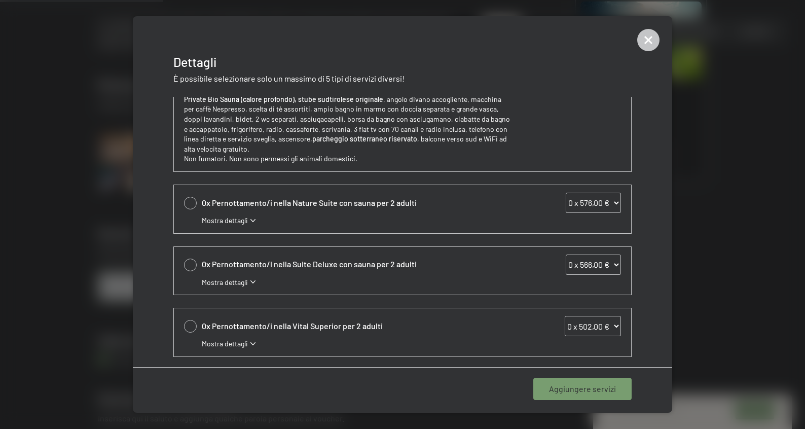
click at [238, 287] on span "Mostra dettagli" at bounding box center [225, 282] width 46 height 10
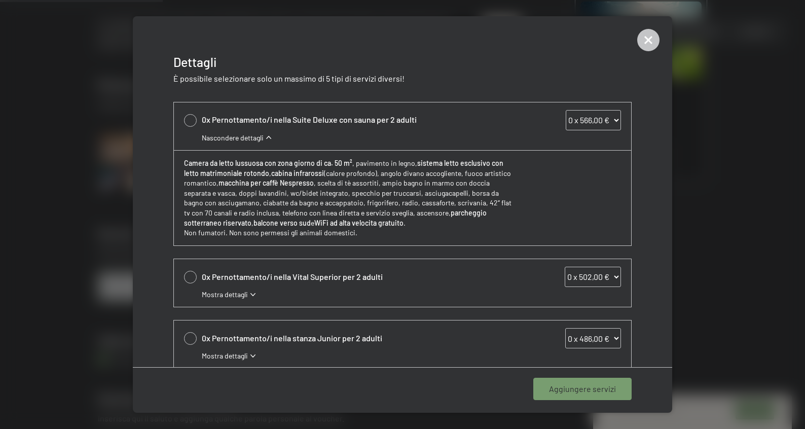
scroll to position [289, 0]
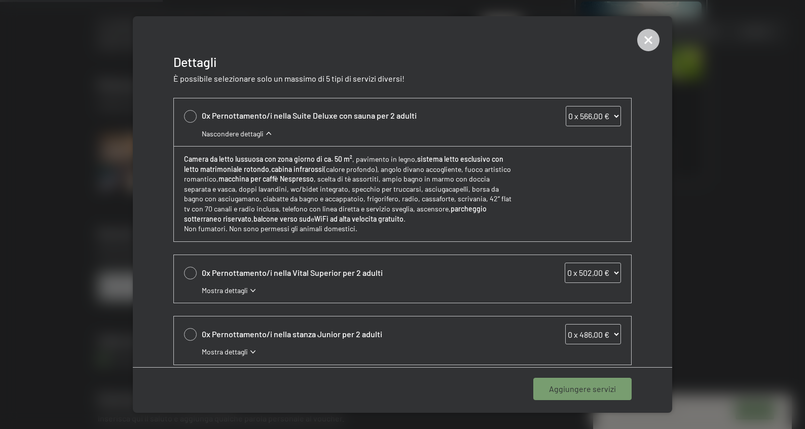
click at [227, 292] on span "Mostra dettagli" at bounding box center [225, 290] width 46 height 10
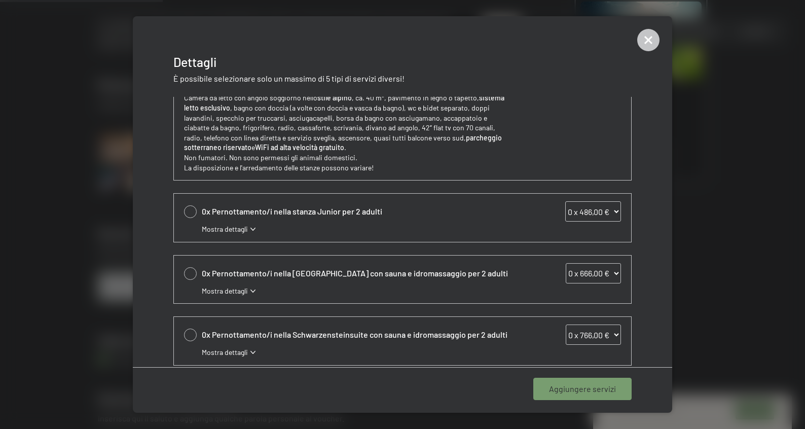
scroll to position [513, 0]
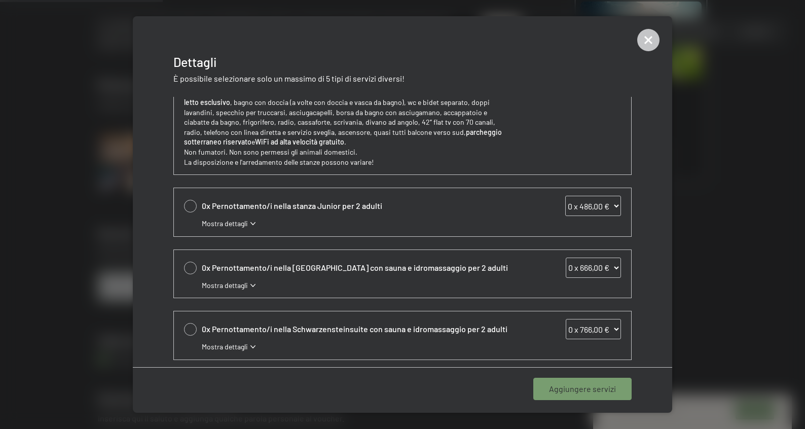
click at [234, 286] on span "Mostra dettagli" at bounding box center [225, 285] width 46 height 10
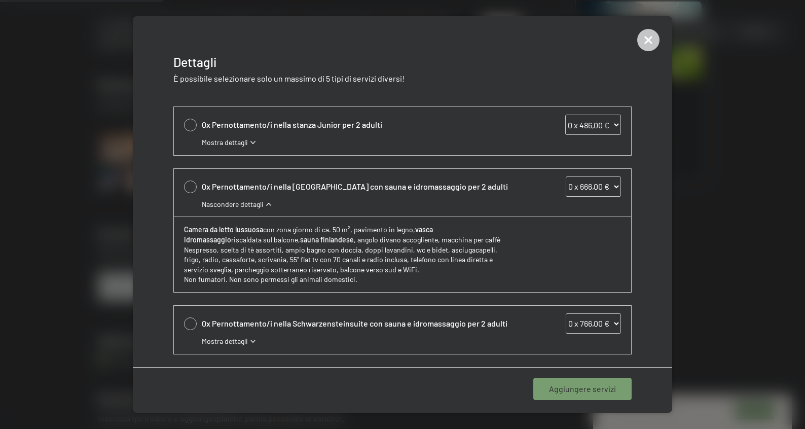
scroll to position [594, 0]
click at [191, 189] on div at bounding box center [190, 187] width 13 height 13
select select "1"
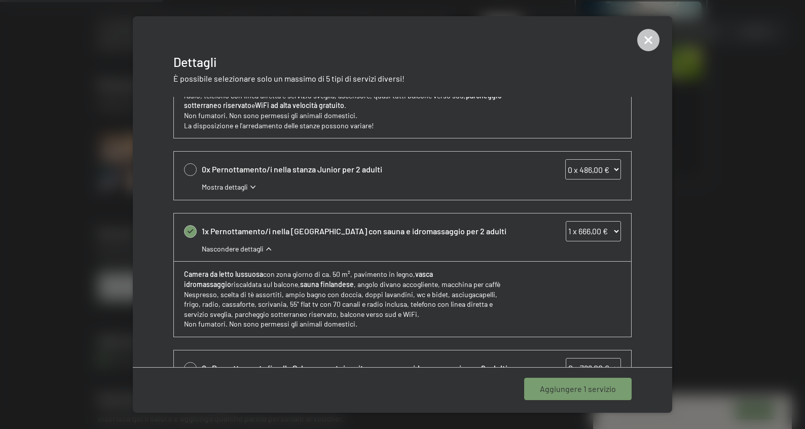
scroll to position [594, 0]
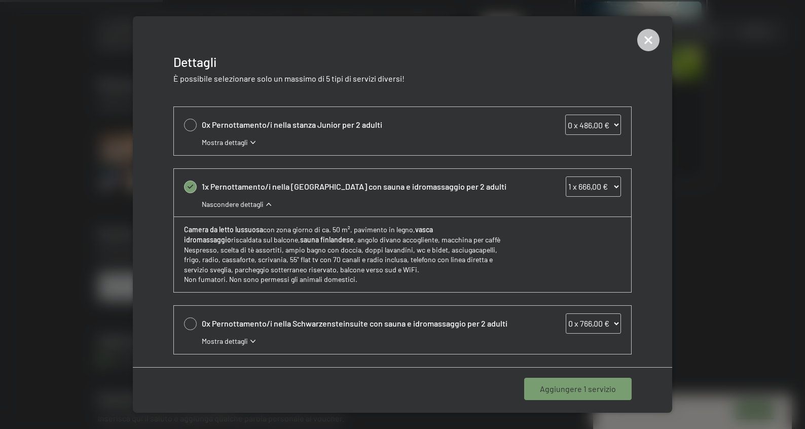
drag, startPoint x: 566, startPoint y: 387, endPoint x: 557, endPoint y: 385, distance: 9.8
click at [566, 387] on span "Aggiungere 1 servizio" at bounding box center [578, 388] width 76 height 11
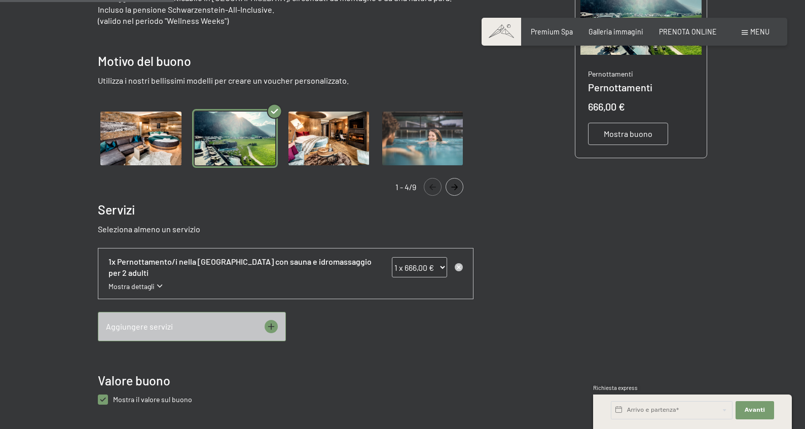
scroll to position [264, 0]
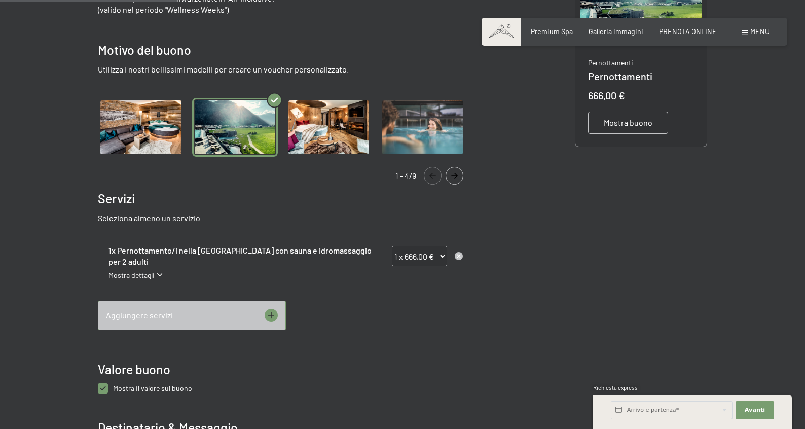
click at [409, 260] on select "0 x 666,00 € 1 x 666,00 € 2 x 666,00 € 3 x 666,00 € 4 x 666,00 € 5 x 666,00 € 6…" at bounding box center [419, 256] width 55 height 20
select select "2"
click at [392, 246] on select "0 x 666,00 € 1 x 666,00 € 2 x 666,00 € 3 x 666,00 € 4 x 666,00 € 5 x 666,00 € 6…" at bounding box center [419, 256] width 55 height 20
click at [507, 287] on div "Pernottamenti Un soggiorno indimenticabile in Valle Aurina, circondati da monta…" at bounding box center [402, 306] width 609 height 741
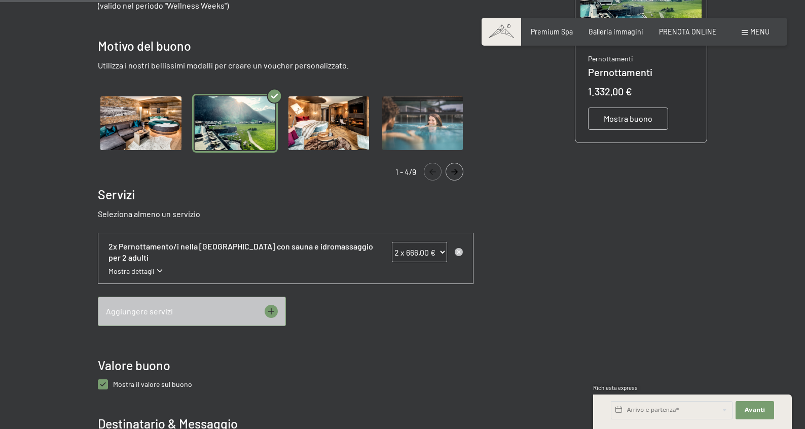
scroll to position [273, 0]
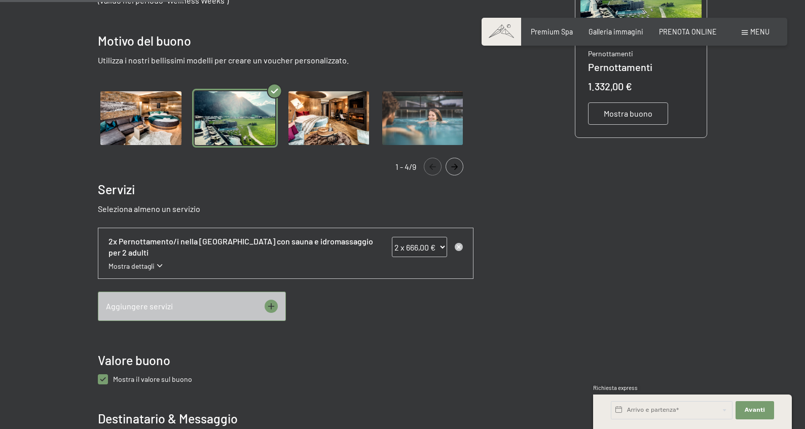
click at [102, 380] on buono "checkbox" at bounding box center [103, 379] width 10 height 10
checkbox buono "false"
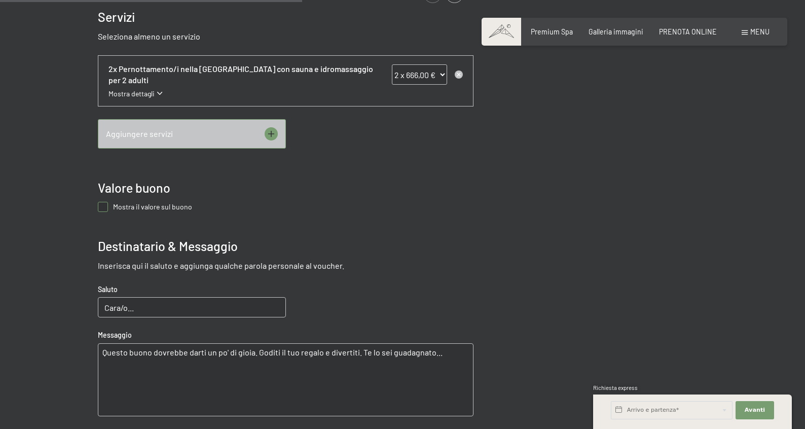
scroll to position [449, 0]
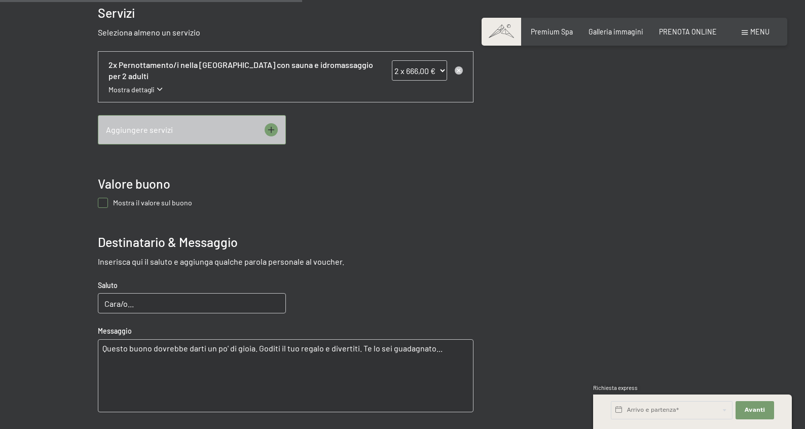
click at [154, 305] on input "Cara/o..." at bounding box center [192, 303] width 188 height 20
click at [235, 278] on div "Pernottamenti Un soggiorno indimenticabile in Valle Aurina, circondati da monta…" at bounding box center [286, 128] width 376 height 726
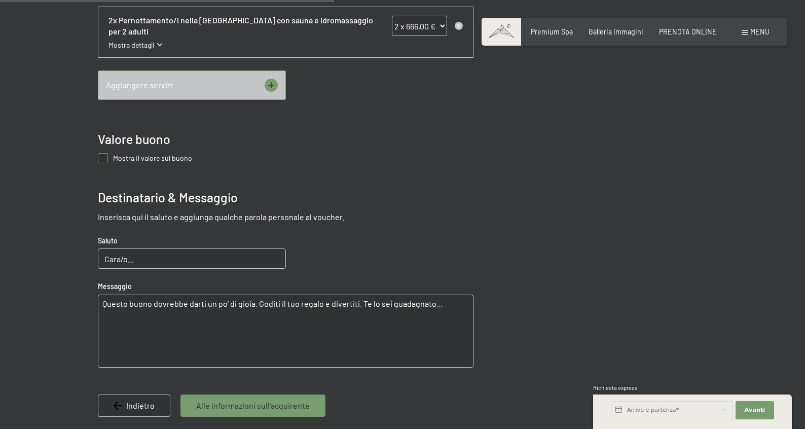
scroll to position [503, 0]
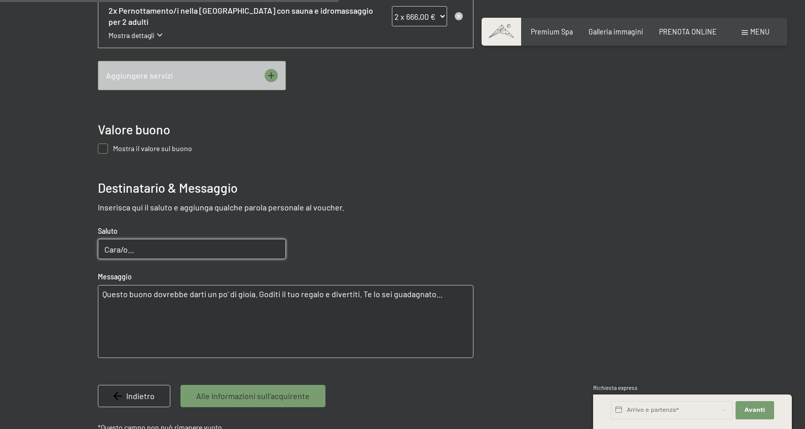
click at [152, 250] on input "Cara/o..." at bounding box center [192, 249] width 188 height 20
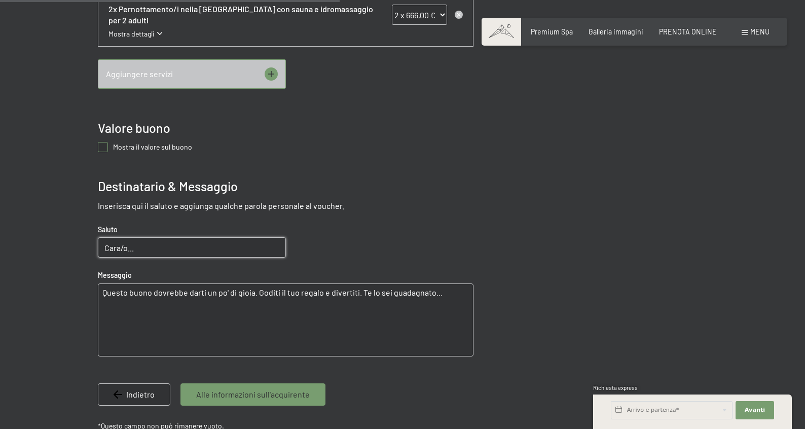
drag, startPoint x: 153, startPoint y: 250, endPoint x: 95, endPoint y: 246, distance: 58.5
click at [95, 246] on div at bounding box center [402, 73] width 676 height 809
click at [196, 252] on input "Cara/o..." at bounding box center [192, 247] width 188 height 20
drag, startPoint x: 448, startPoint y: 293, endPoint x: 66, endPoint y: 288, distance: 381.8
click at [66, 288] on div at bounding box center [402, 73] width 676 height 809
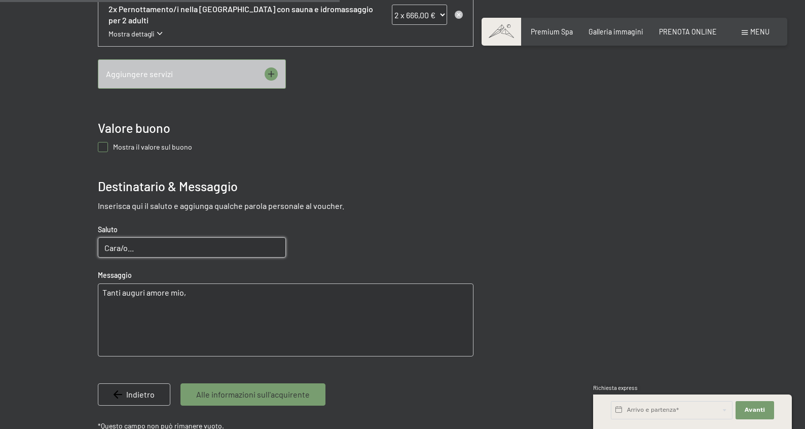
type textarea "Tanti auguri amore mio,"
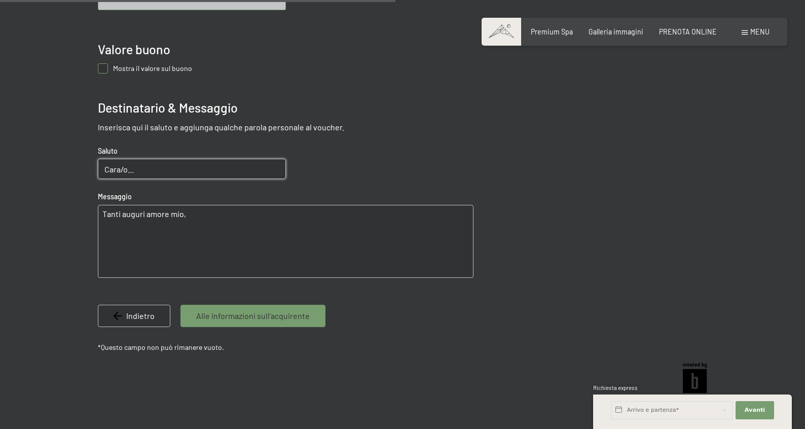
scroll to position [570, 0]
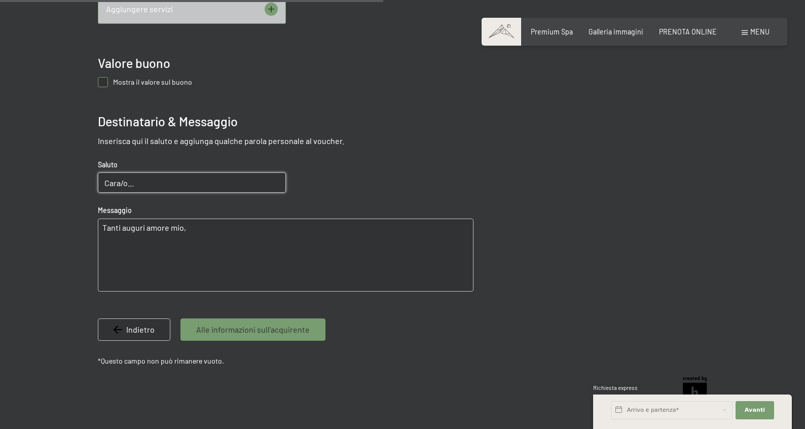
drag, startPoint x: 213, startPoint y: 227, endPoint x: 56, endPoint y: 215, distance: 158.1
click at [56, 214] on div at bounding box center [402, 8] width 805 height 809
drag, startPoint x: 159, startPoint y: 185, endPoint x: 68, endPoint y: 184, distance: 90.8
click at [28, 177] on div at bounding box center [402, 8] width 805 height 809
click at [390, 197] on div "Pernottamenti Un soggiorno indimenticabile in Valle Aurina, circondati da monta…" at bounding box center [286, 8] width 376 height 726
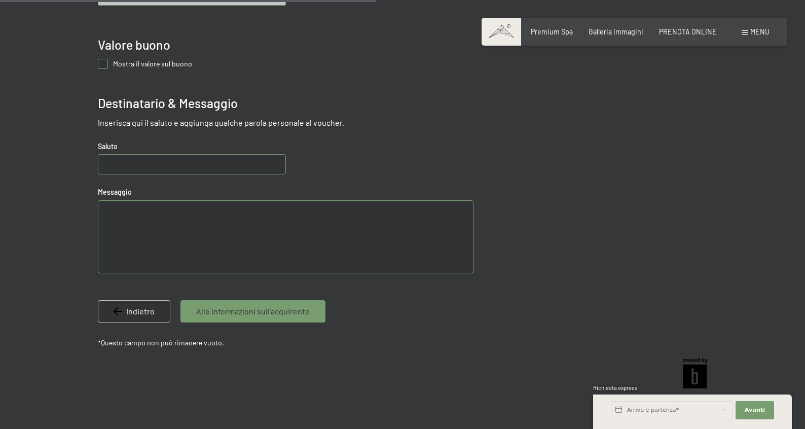
scroll to position [596, 0]
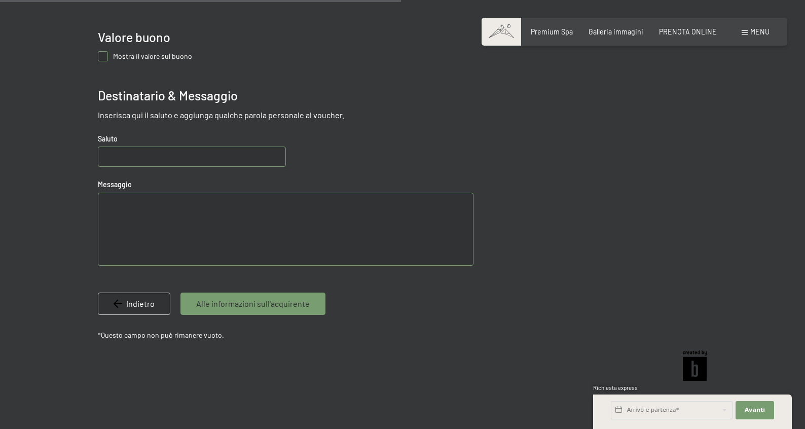
click at [271, 300] on span "Alle informazioni sull'acquirente" at bounding box center [253, 303] width 114 height 11
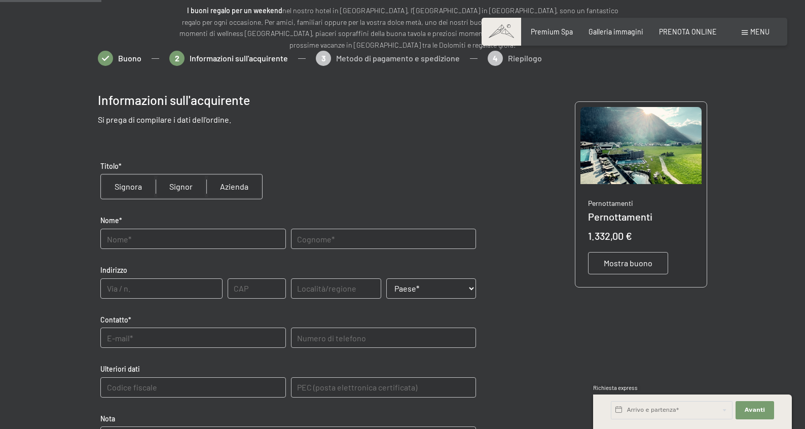
scroll to position [115, 0]
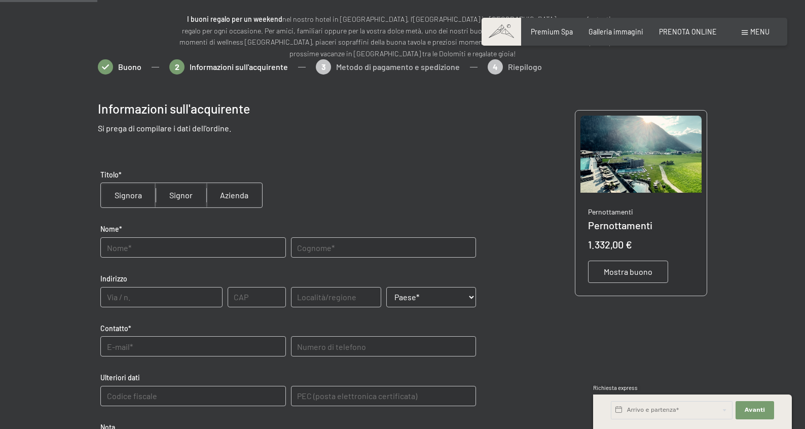
click at [191, 194] on input "radio" at bounding box center [181, 195] width 51 height 24
radio input "true"
drag, startPoint x: 169, startPoint y: 247, endPoint x: 183, endPoint y: 247, distance: 13.2
click at [169, 247] on input "text" at bounding box center [192, 247] width 185 height 20
type input "Fabio"
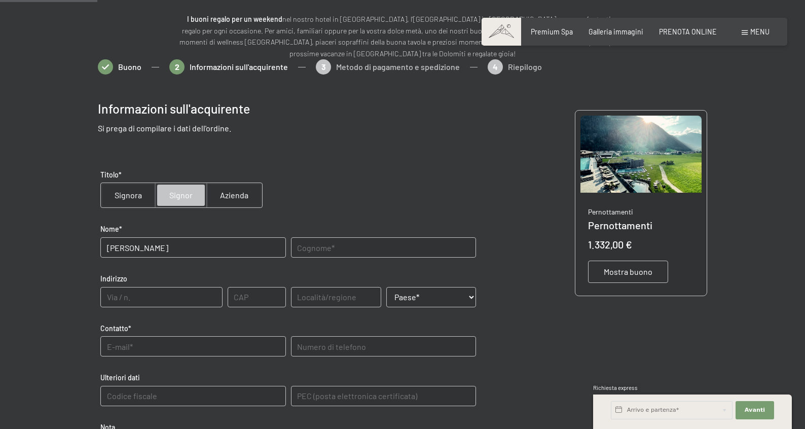
click at [319, 250] on input "text" at bounding box center [383, 247] width 185 height 20
type input "Mazzoleni Ferracini"
drag, startPoint x: 118, startPoint y: 297, endPoint x: 256, endPoint y: 306, distance: 138.2
click at [118, 297] on input "text" at bounding box center [161, 297] width 122 height 20
type input "Piazza Martiri della Lbertà"
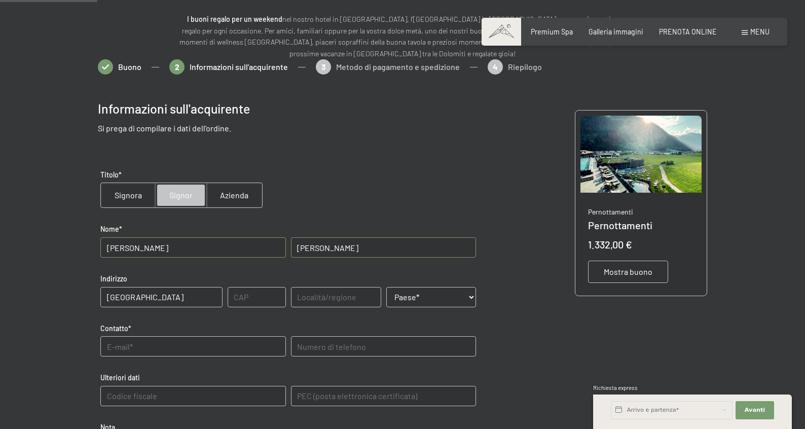
click at [280, 297] on input "text" at bounding box center [257, 297] width 58 height 20
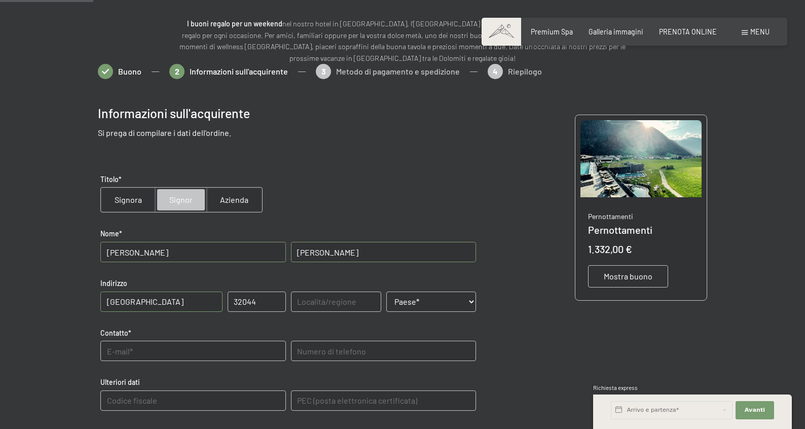
type input "32044"
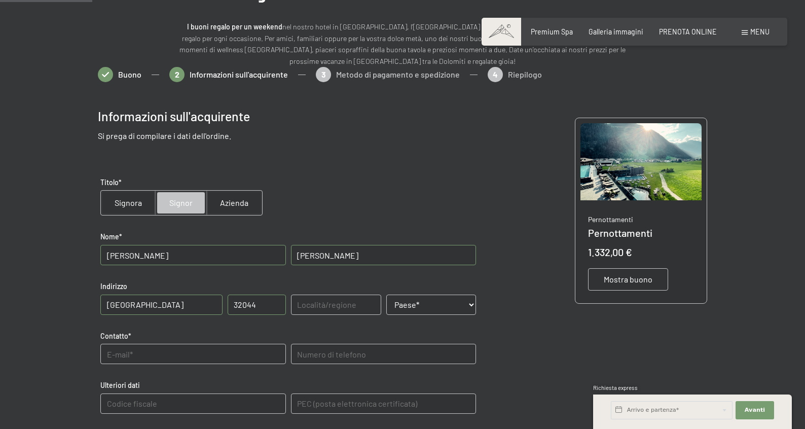
click at [346, 300] on input "text" at bounding box center [336, 305] width 90 height 20
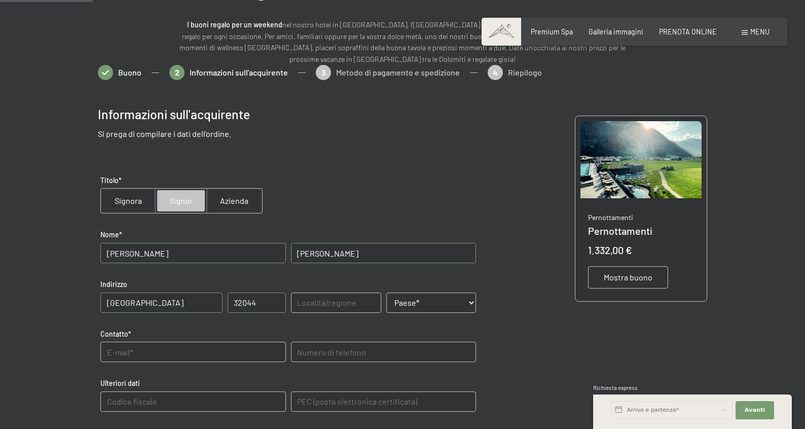
scroll to position [110, 0]
type input "Pieve di Cadore"
click at [400, 305] on select "Paese* Austria Francia Germania Italia Svizzera -------------------------------…" at bounding box center [431, 302] width 90 height 20
select select "ITA"
click at [386, 292] on select "Paese* Austria Francia Germania Italia Svizzera -------------------------------…" at bounding box center [431, 302] width 90 height 20
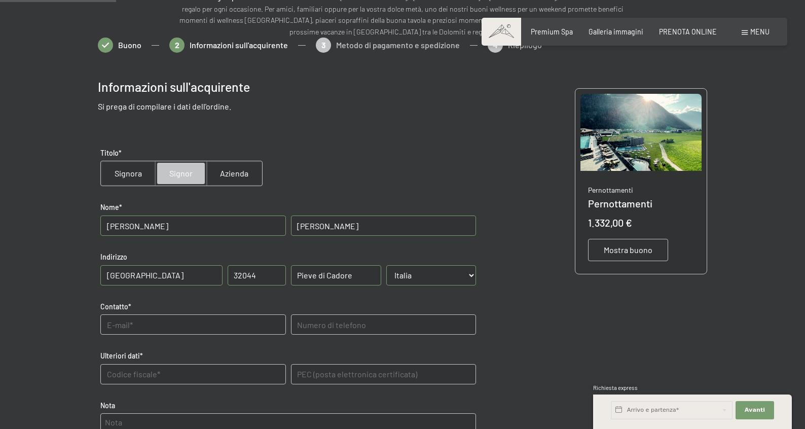
scroll to position [136, 0]
click at [203, 321] on input "text" at bounding box center [192, 325] width 185 height 20
type input "fabio-mazzoleni@libero.it"
click at [377, 325] on telefono "text" at bounding box center [383, 325] width 185 height 20
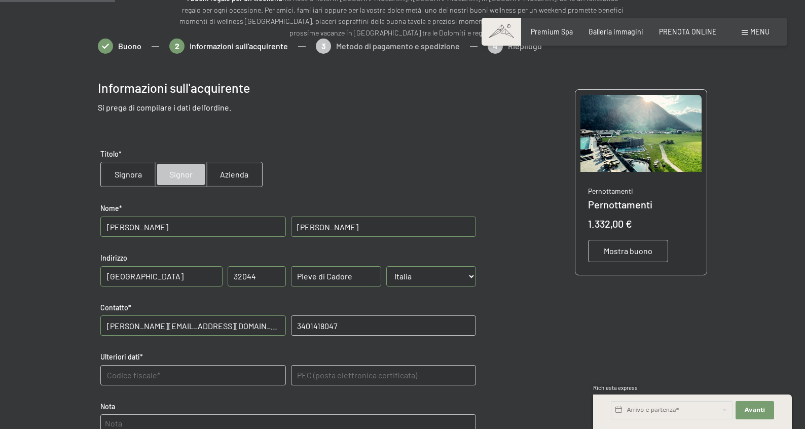
type telefono "3401418047"
click at [167, 376] on dati "text" at bounding box center [192, 375] width 185 height 20
type dati "MZZFBA86A11G642Y"
click at [612, 359] on div "Informazioni sull'acquirente Si prega di compilare i dati dell'ordine. Titolo* …" at bounding box center [402, 311] width 609 height 494
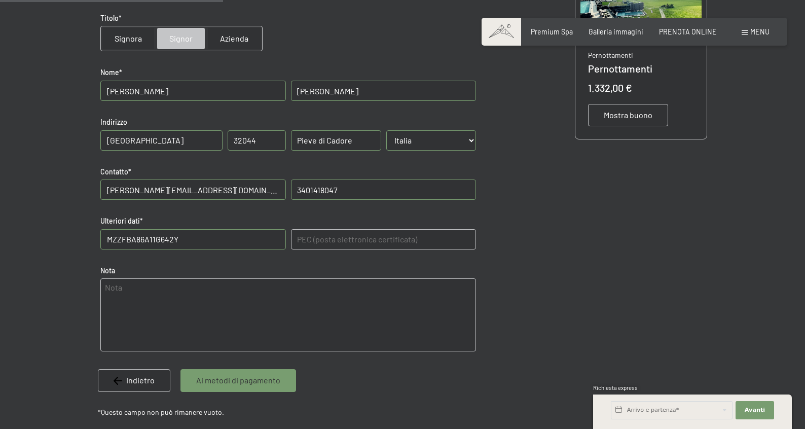
scroll to position [278, 0]
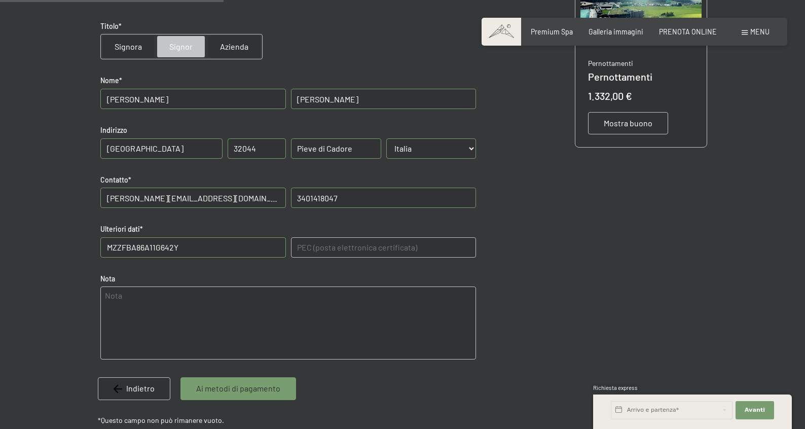
click at [272, 386] on span "Ai metodi di pagamento" at bounding box center [238, 388] width 84 height 11
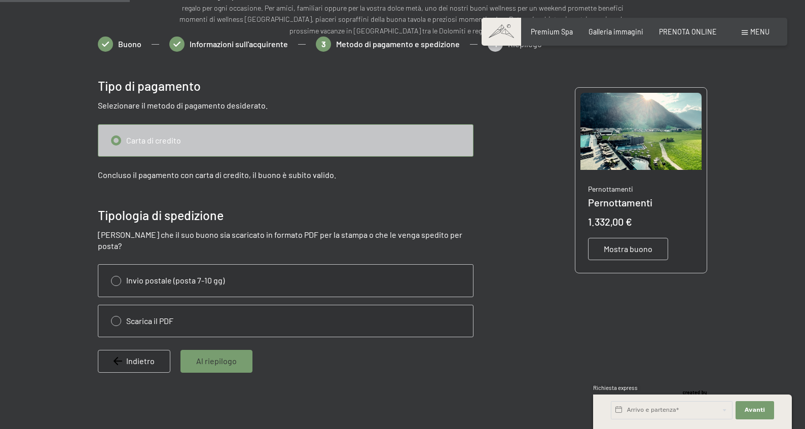
scroll to position [141, 0]
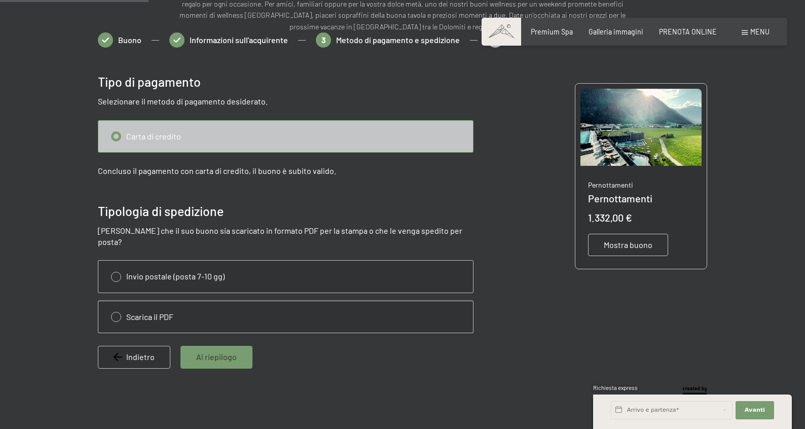
click at [149, 306] on input "radio" at bounding box center [285, 316] width 375 height 31
radio input "true"
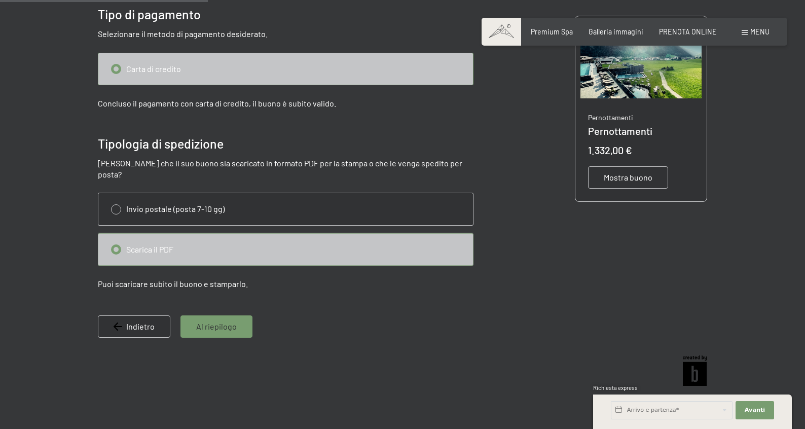
scroll to position [209, 0]
click at [236, 315] on div "Al riepilogo" at bounding box center [216, 326] width 72 height 22
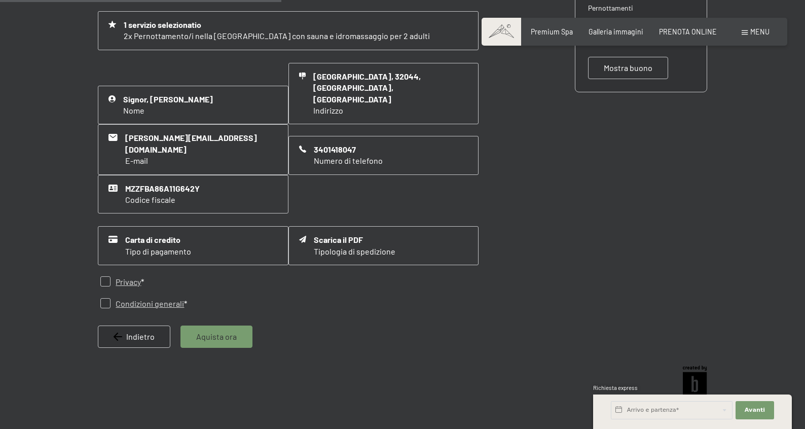
scroll to position [318, 0]
click at [627, 69] on span "Mostra buono" at bounding box center [628, 68] width 49 height 11
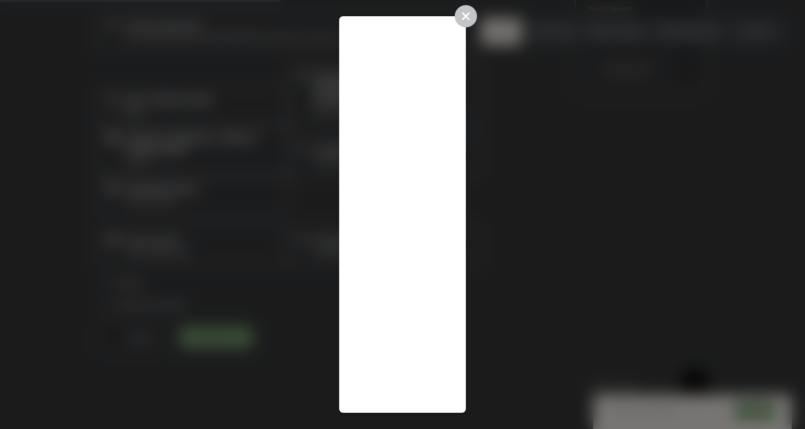
click at [413, 141] on div at bounding box center [402, 214] width 127 height 396
click at [548, 254] on div at bounding box center [402, 214] width 805 height 429
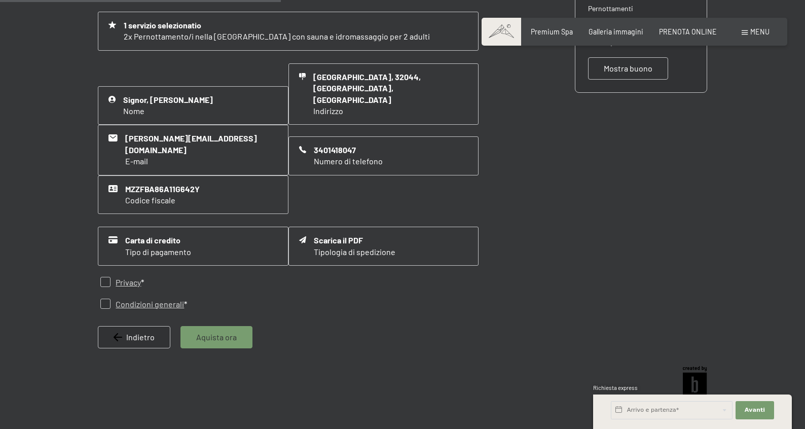
click at [615, 65] on span "Mostra buono" at bounding box center [628, 68] width 49 height 11
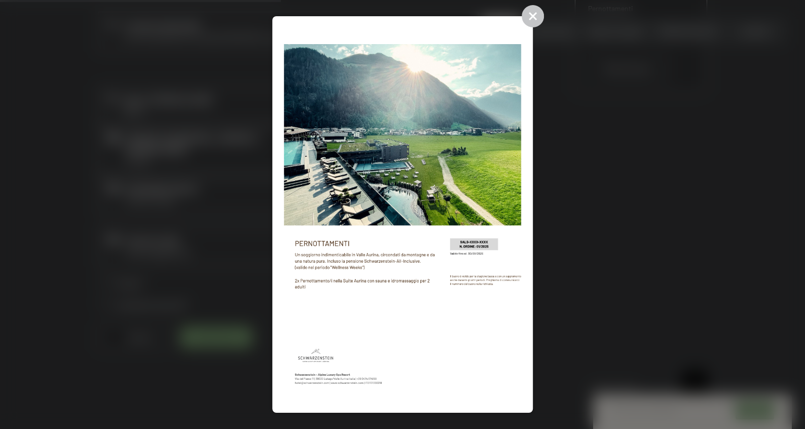
click at [559, 177] on div at bounding box center [402, 214] width 805 height 429
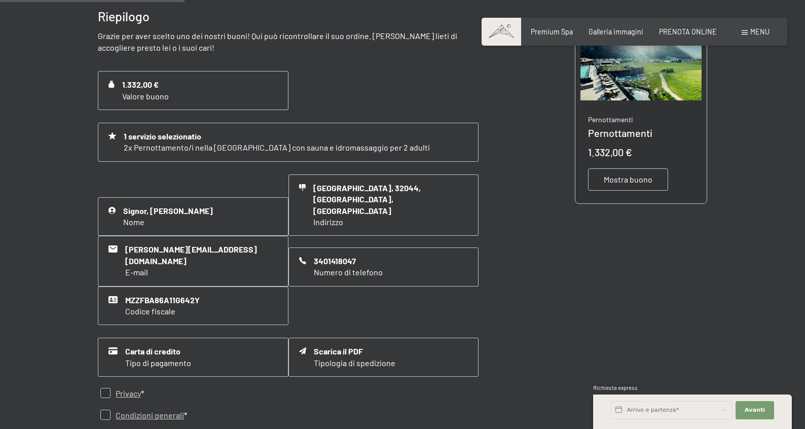
scroll to position [213, 0]
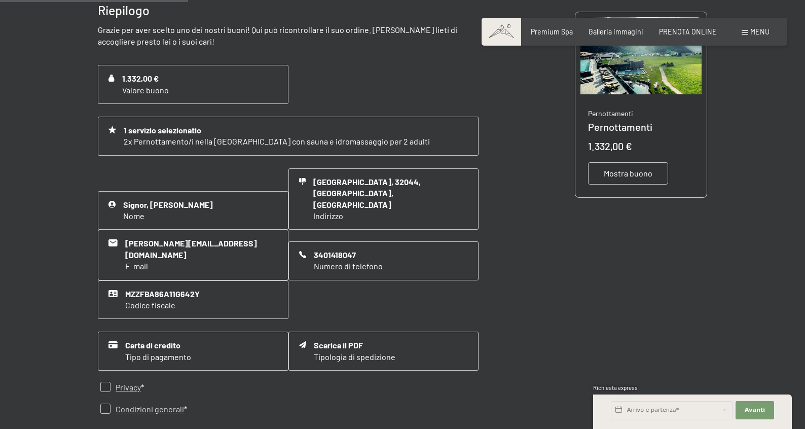
click at [637, 177] on span "Mostra buono" at bounding box center [628, 173] width 49 height 11
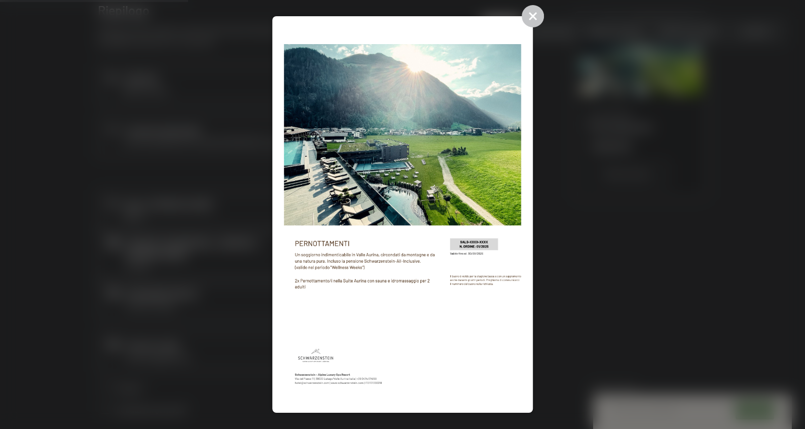
click at [594, 180] on div at bounding box center [402, 214] width 805 height 429
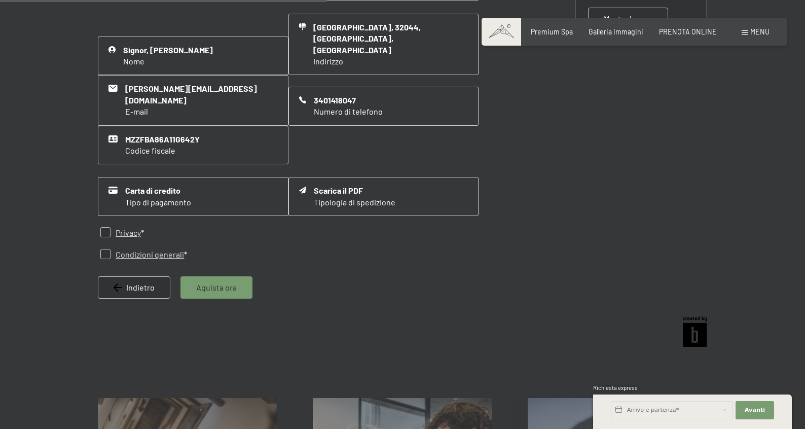
scroll to position [380, 0]
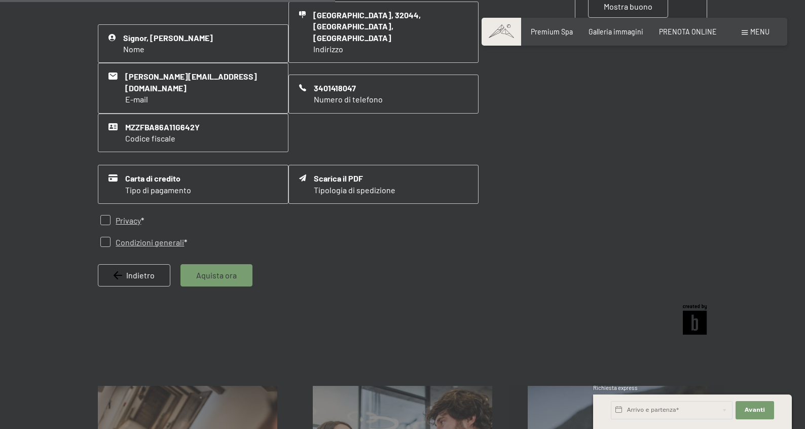
click at [104, 215] on input "checkbox" at bounding box center [105, 220] width 10 height 10
checkbox input "true"
click at [104, 237] on input "checkbox" at bounding box center [105, 242] width 10 height 10
checkbox input "true"
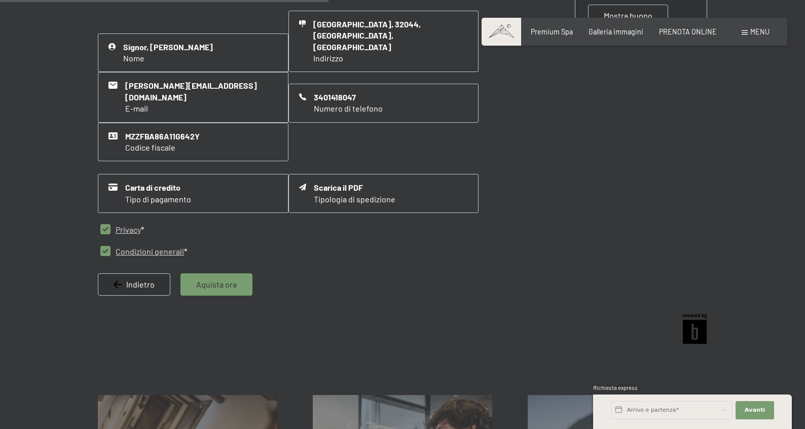
scroll to position [372, 0]
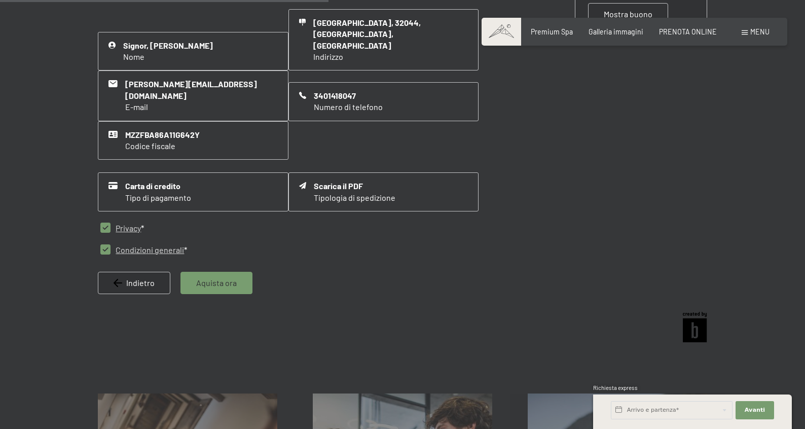
click at [235, 272] on div "Aquista ora" at bounding box center [216, 283] width 72 height 22
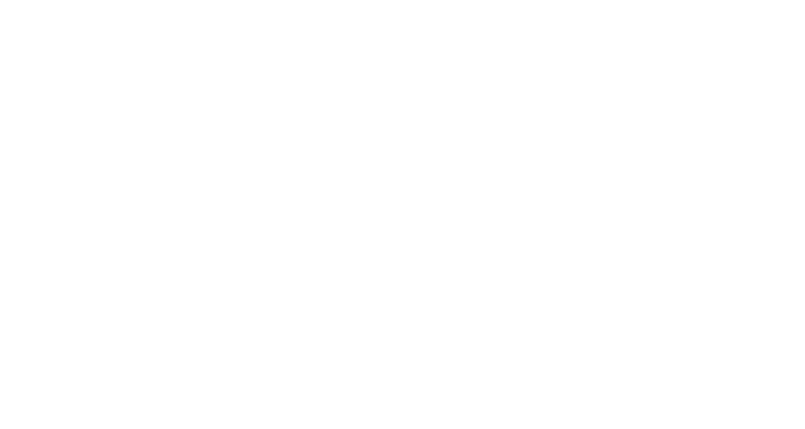
scroll to position [0, 0]
